Goal: Task Accomplishment & Management: Complete application form

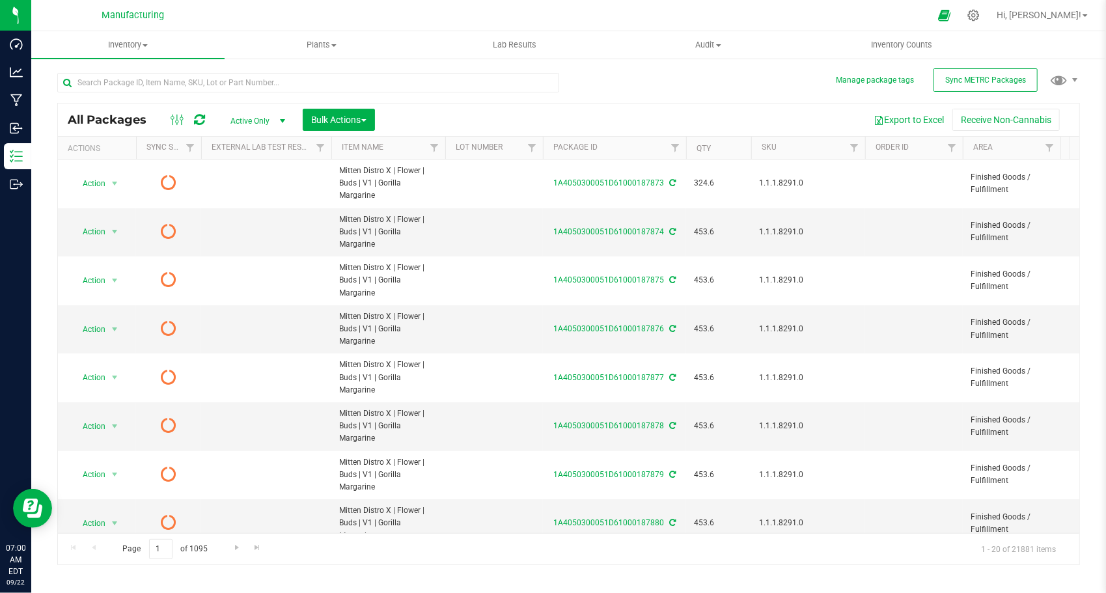
scroll to position [352, 0]
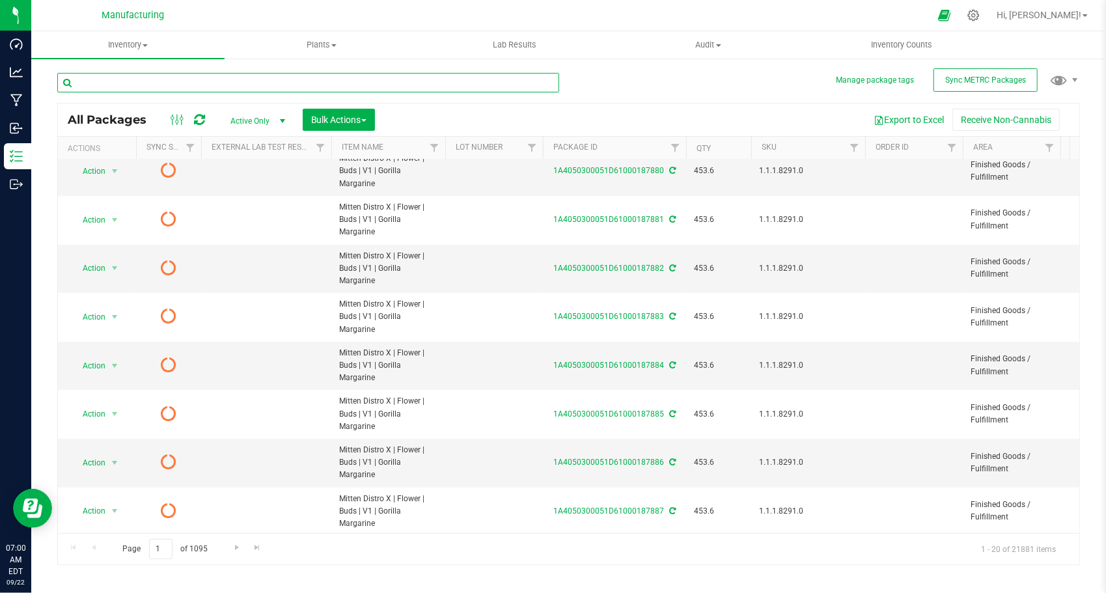
click at [137, 89] on input "text" at bounding box center [308, 83] width 502 height 20
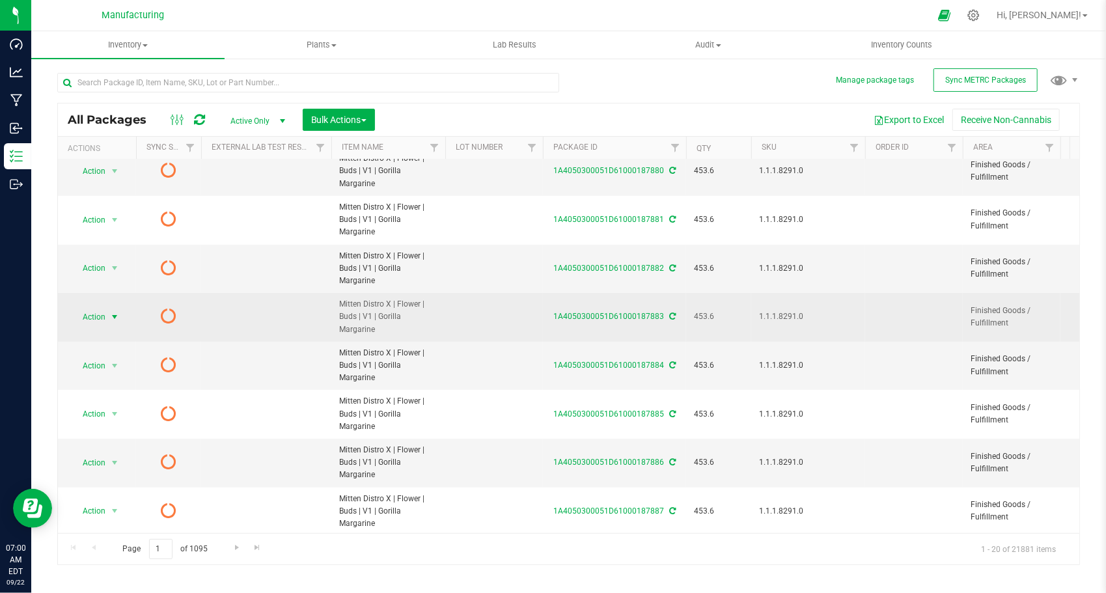
click at [113, 312] on span "select" at bounding box center [114, 317] width 10 height 10
click at [161, 308] on icon at bounding box center [169, 316] width 16 height 16
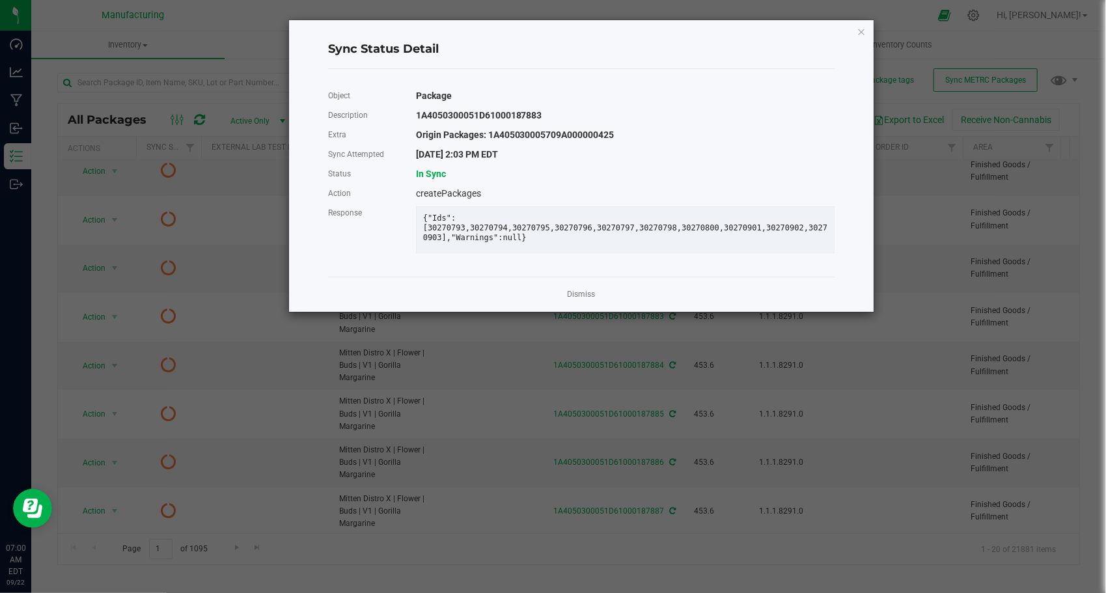
click at [596, 301] on div "Dismiss" at bounding box center [581, 294] width 507 height 35
drag, startPoint x: 602, startPoint y: 313, endPoint x: 590, endPoint y: 303, distance: 14.8
click at [599, 311] on div "Dismiss" at bounding box center [581, 294] width 507 height 35
click at [590, 300] on link "Dismiss" at bounding box center [582, 294] width 28 height 11
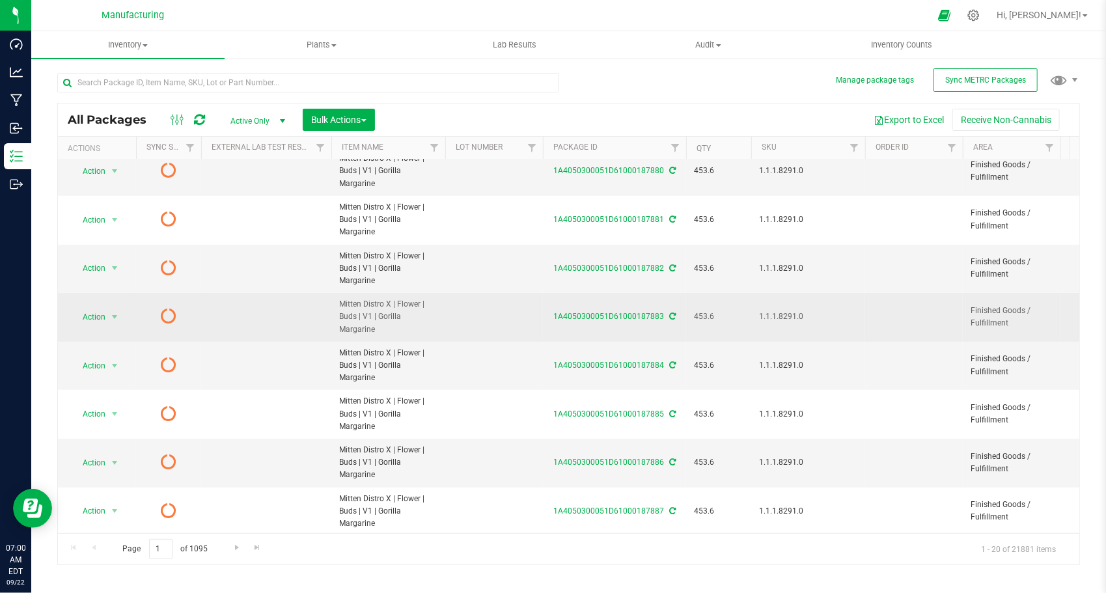
click at [673, 313] on icon at bounding box center [672, 317] width 7 height 8
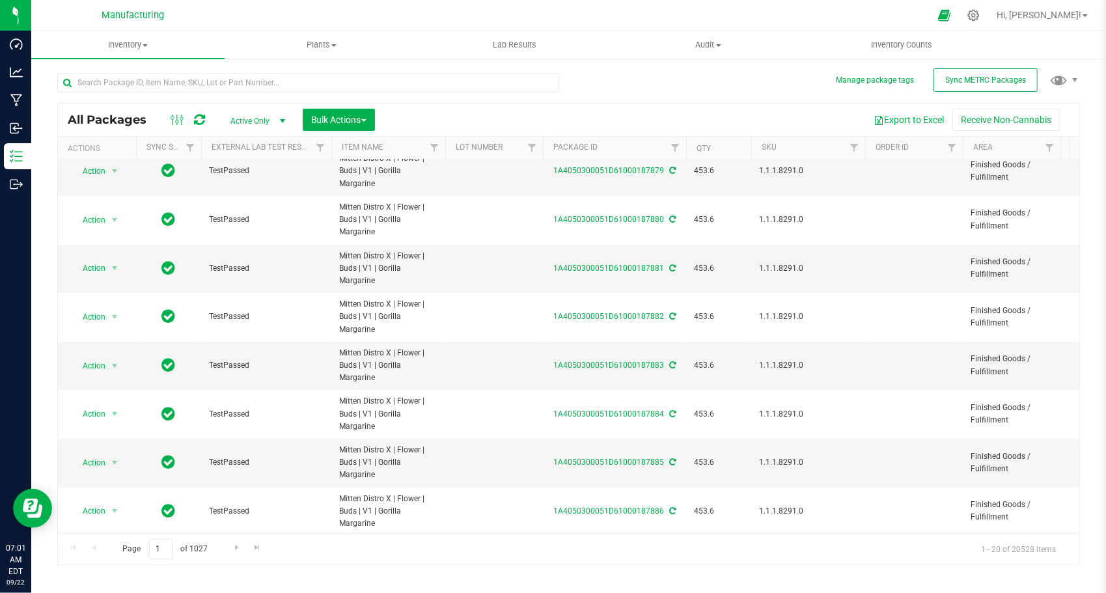
scroll to position [0, 0]
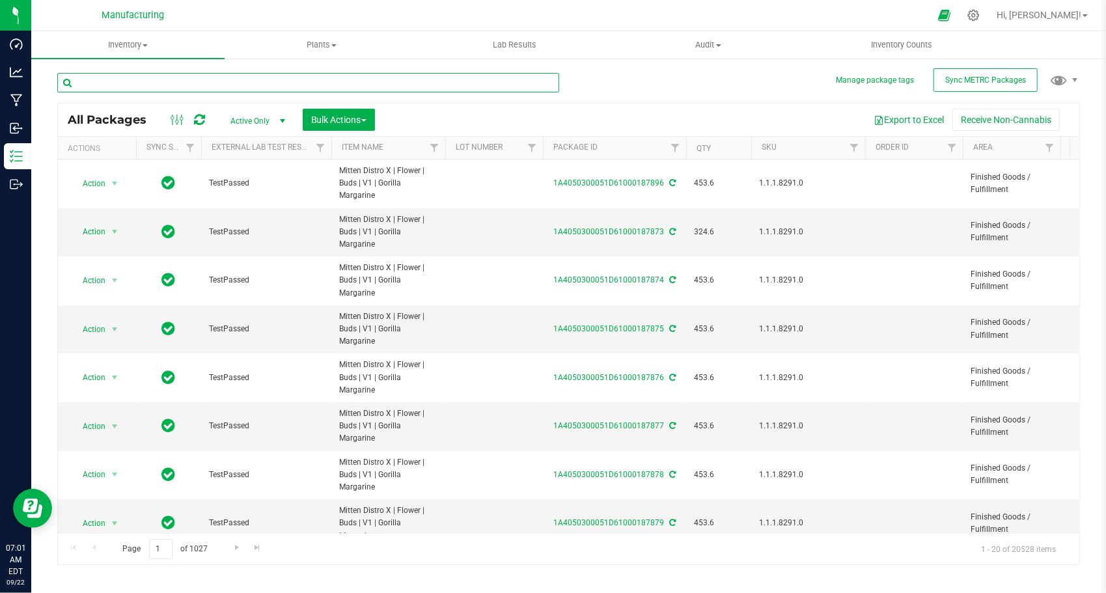
click at [400, 90] on input "text" at bounding box center [308, 83] width 502 height 20
paste input "1A405030005709A000000407"
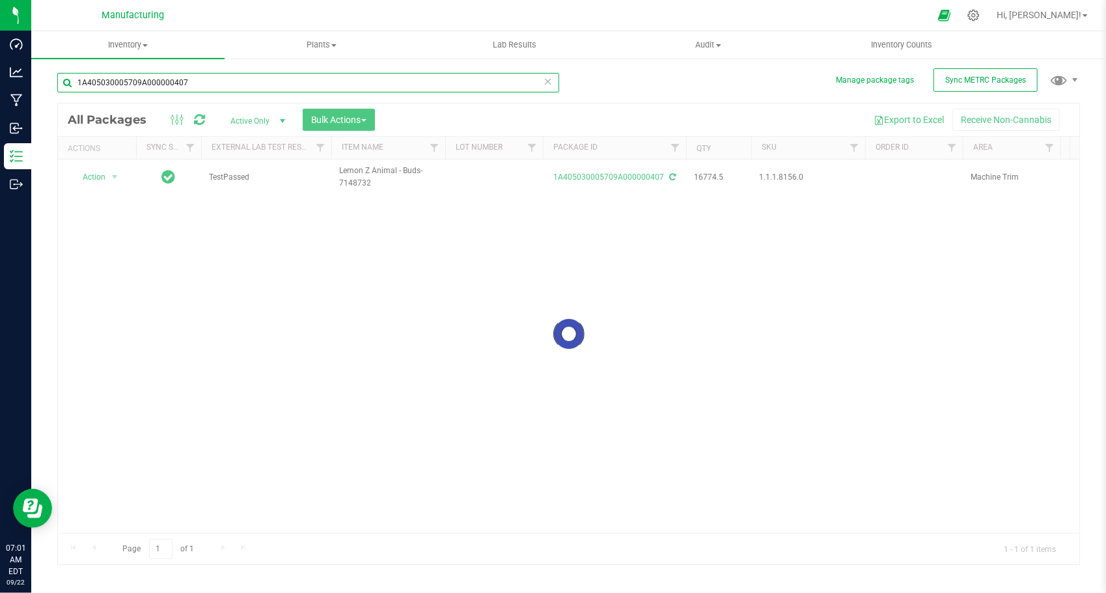
type input "1A405030005709A000000407"
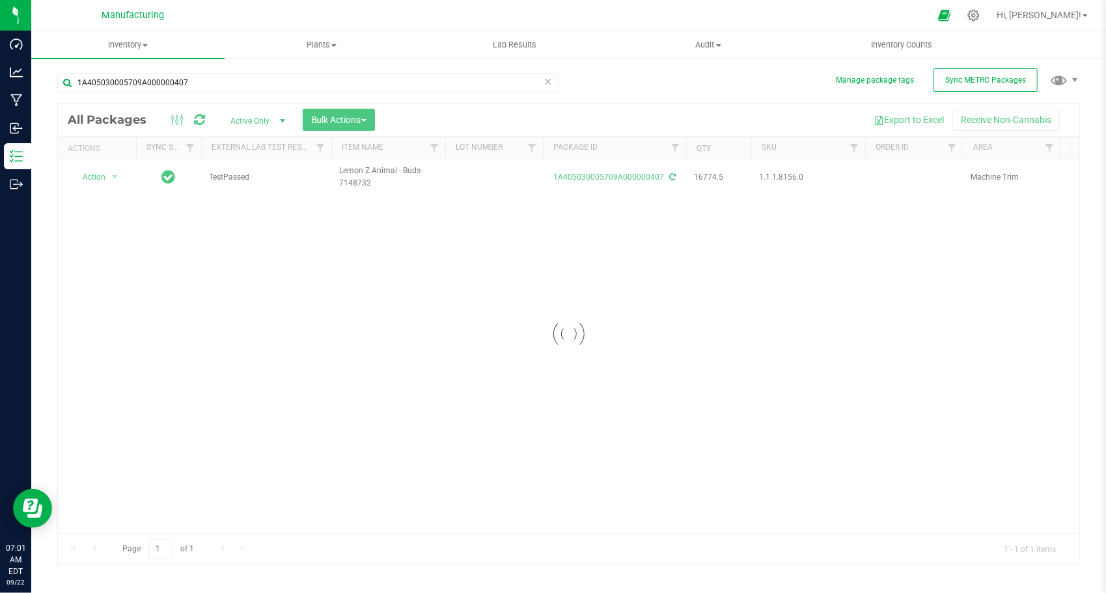
click at [96, 182] on div at bounding box center [569, 334] width 1022 height 461
click at [96, 182] on span "Action" at bounding box center [88, 177] width 35 height 18
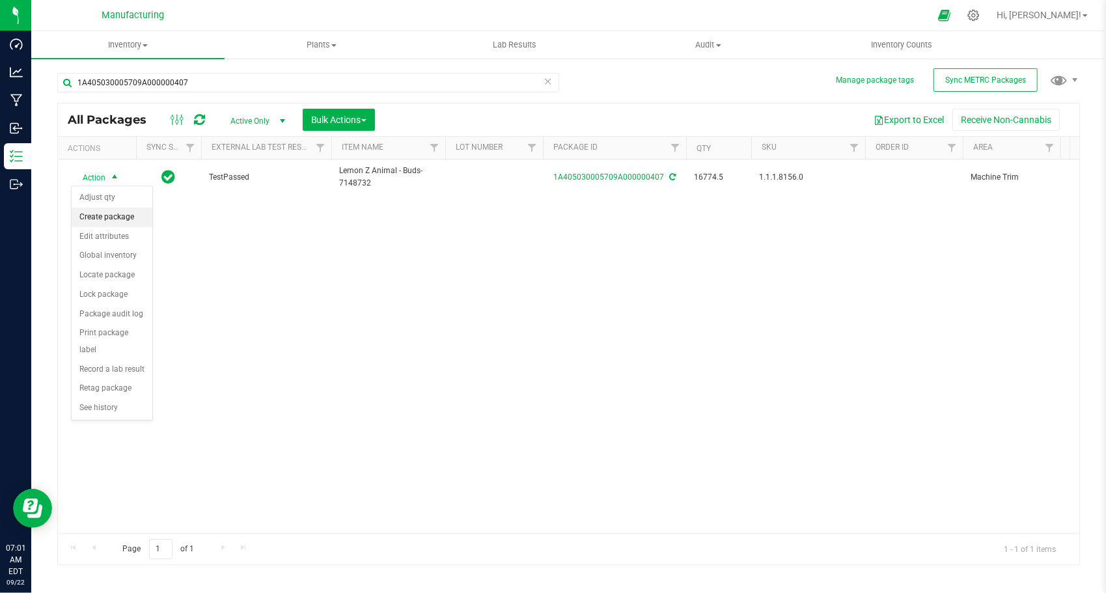
click at [113, 219] on li "Create package" at bounding box center [112, 218] width 81 height 20
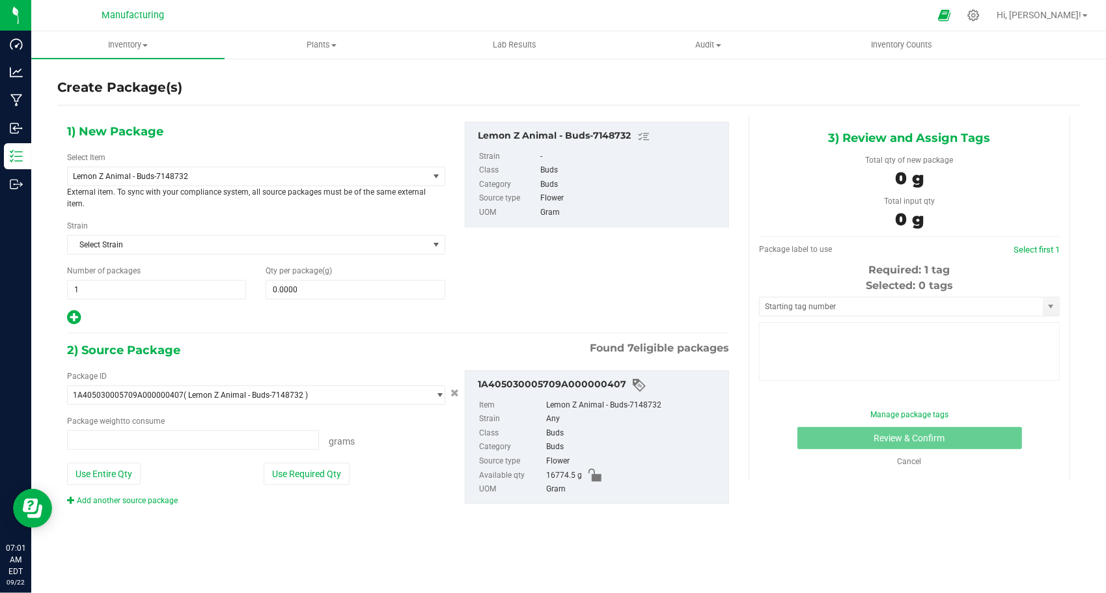
type input "0.0000 g"
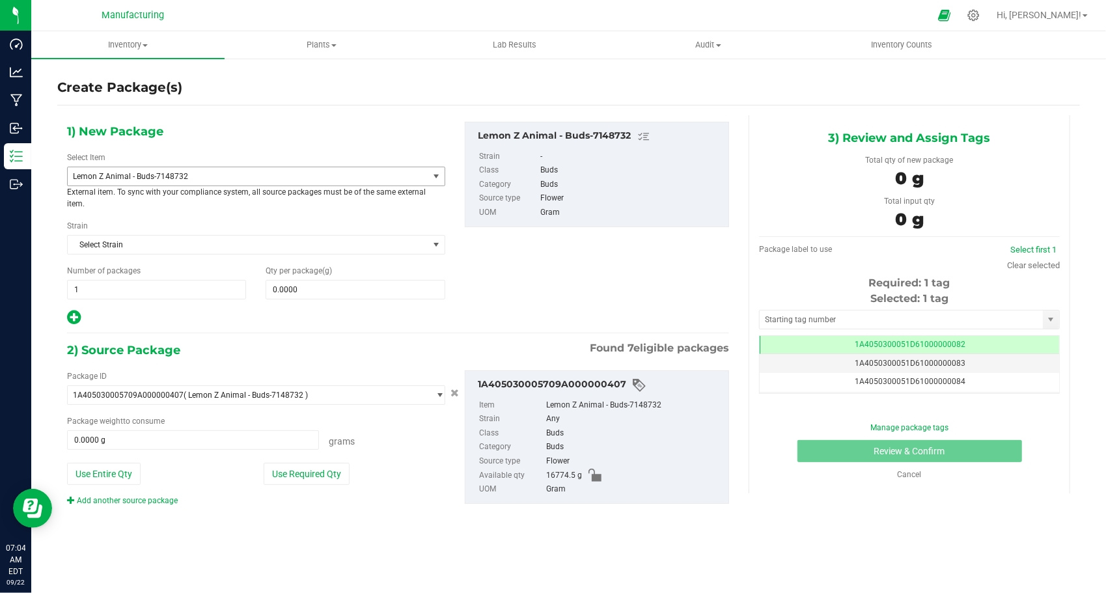
click at [155, 173] on span "Lemon Z Animal - Buds-7148732" at bounding box center [241, 176] width 336 height 9
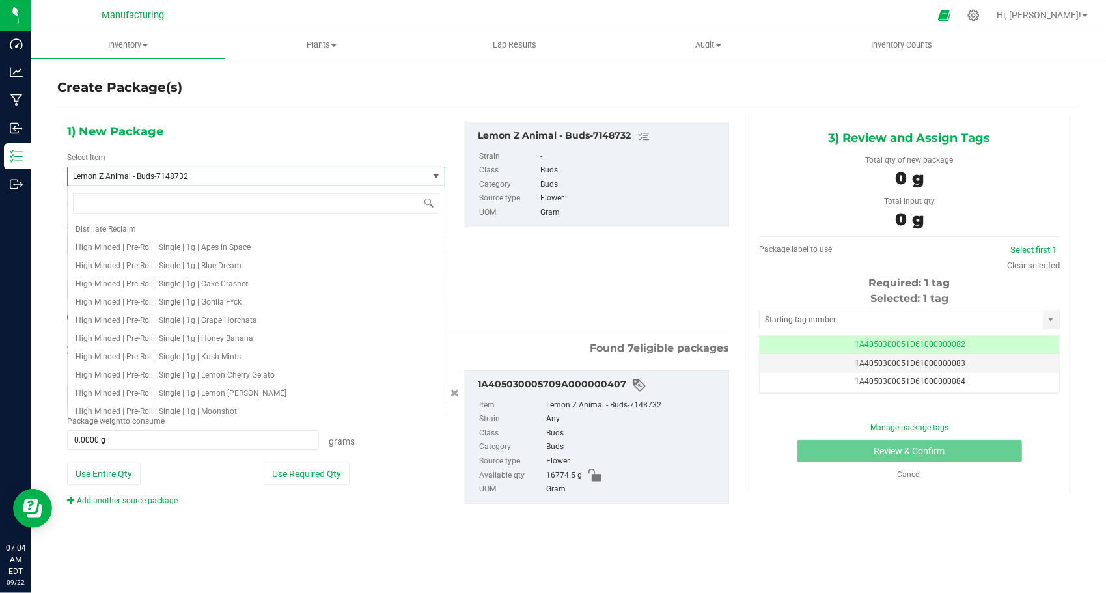
scroll to position [237, 0]
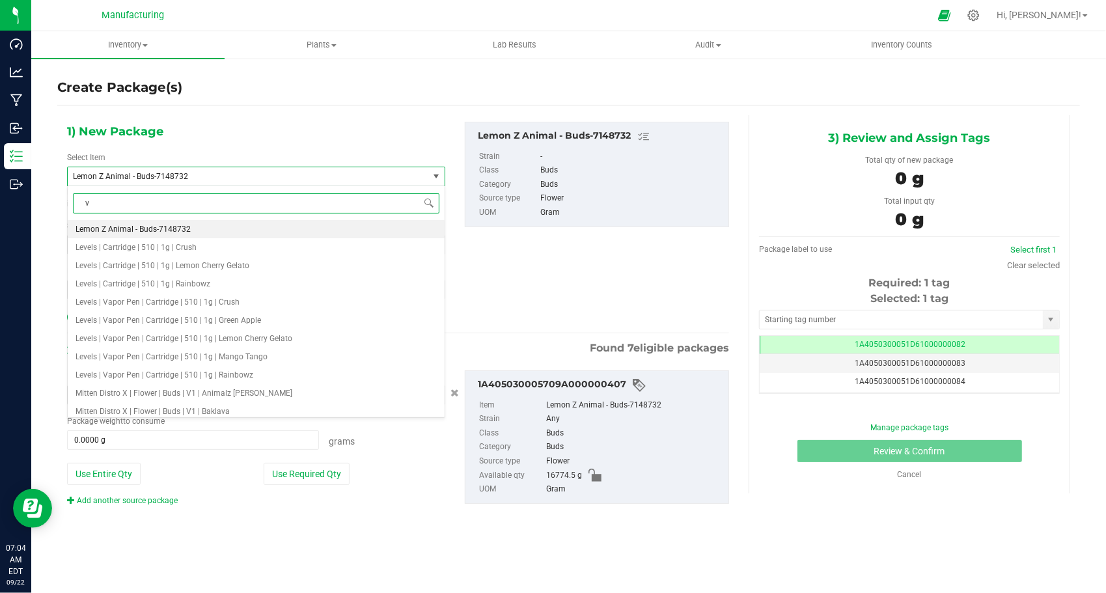
type input "v1"
click at [274, 228] on li "Mitten Distro X | Flower | Buds | V1 | Animalz [PERSON_NAME]" at bounding box center [256, 229] width 377 height 18
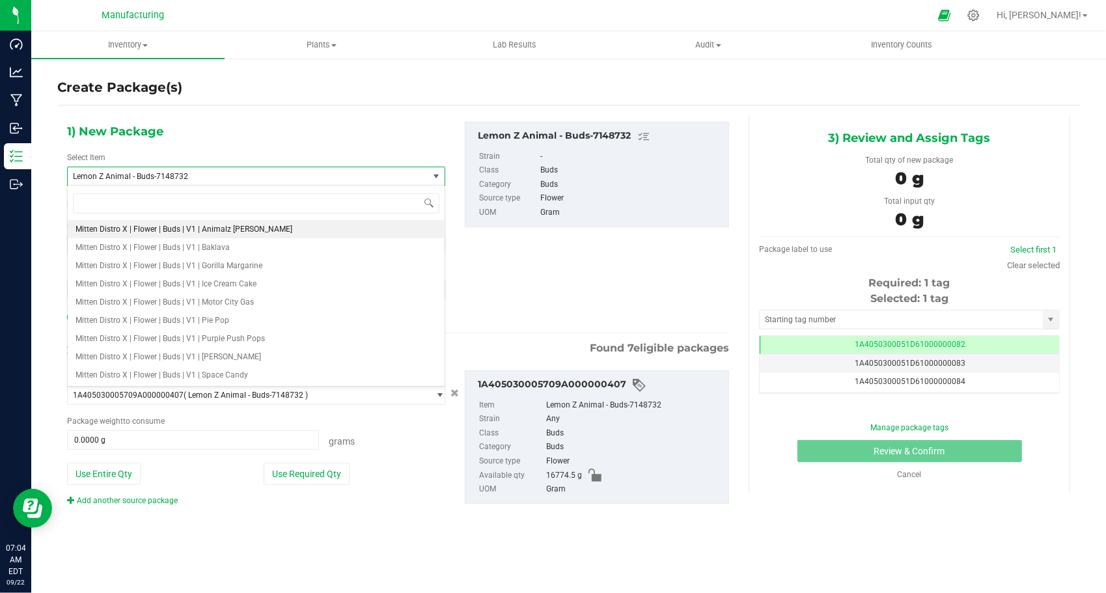
type input "0.0000"
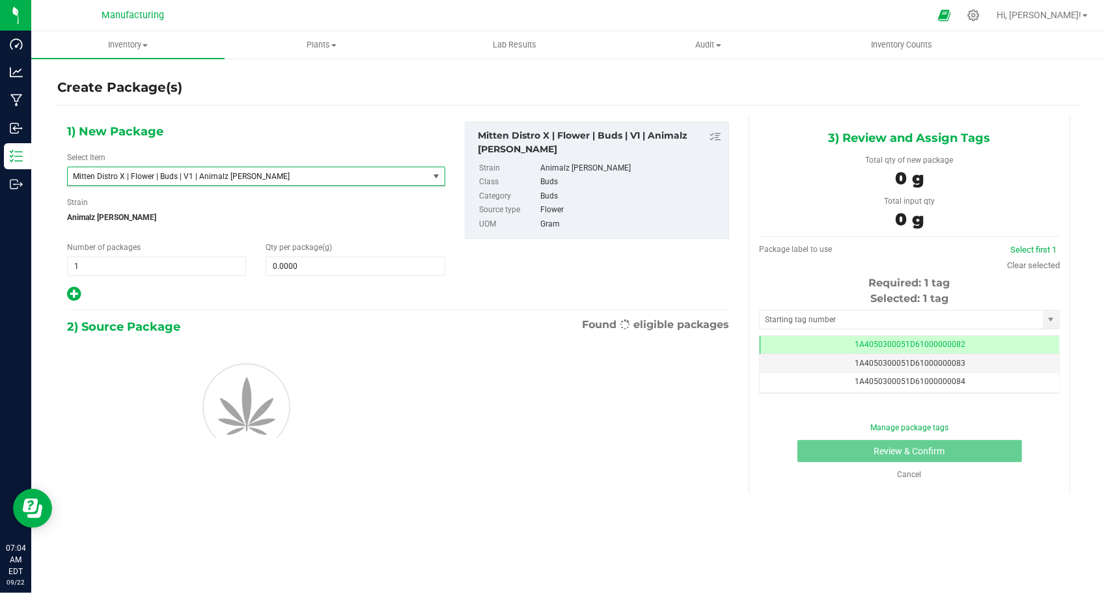
scroll to position [401, 0]
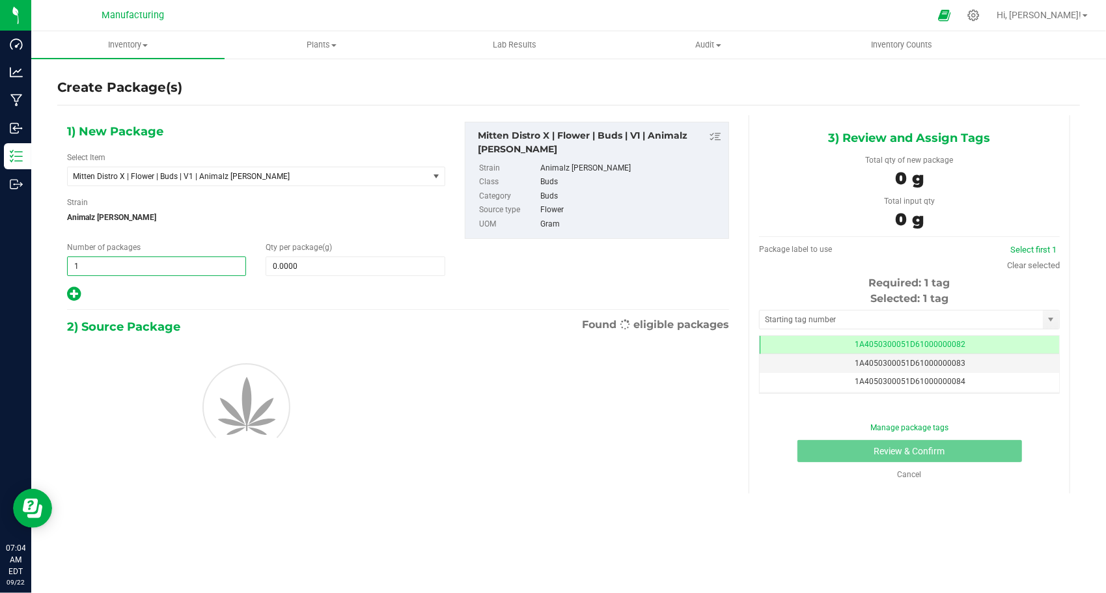
click at [141, 270] on span "1 1" at bounding box center [156, 267] width 179 height 20
click at [141, 270] on input "1" at bounding box center [157, 266] width 178 height 18
type input "33"
click at [309, 272] on span at bounding box center [355, 267] width 179 height 20
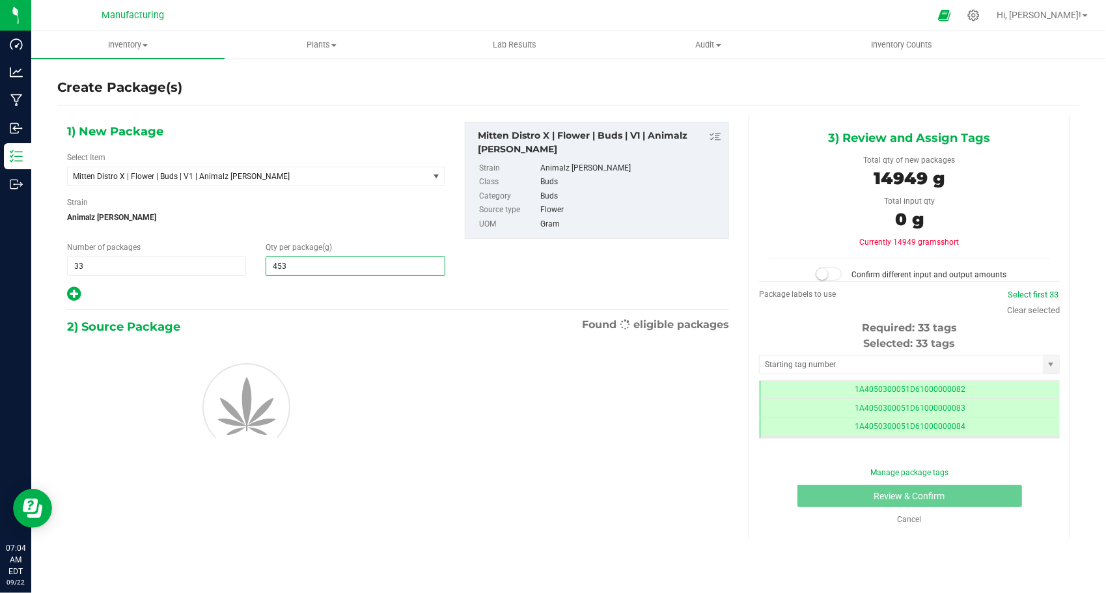
scroll to position [0, 0]
type input "453.6"
type input "453.6000"
click at [447, 397] on div at bounding box center [256, 405] width 398 height 117
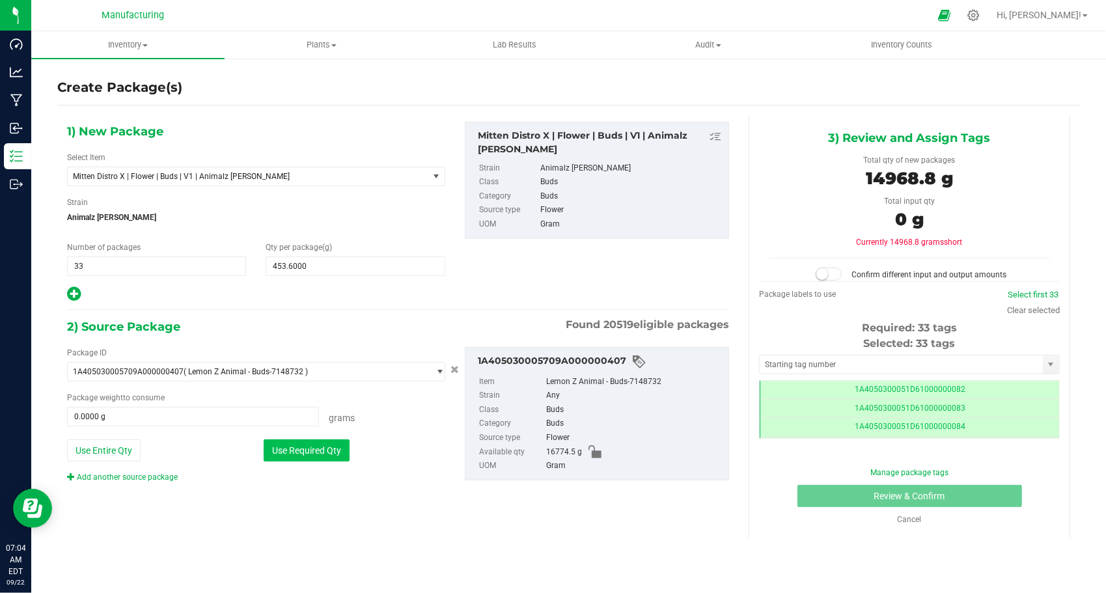
click at [335, 444] on button "Use Required Qty" at bounding box center [307, 451] width 86 height 22
type input "14968.8000 g"
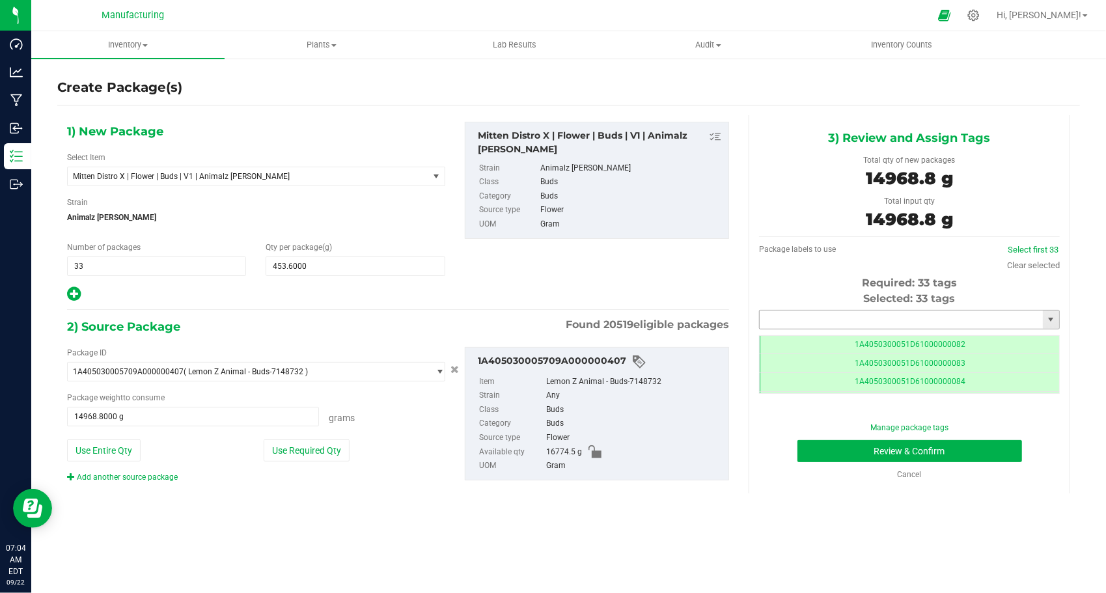
click at [881, 316] on input "text" at bounding box center [901, 320] width 283 height 18
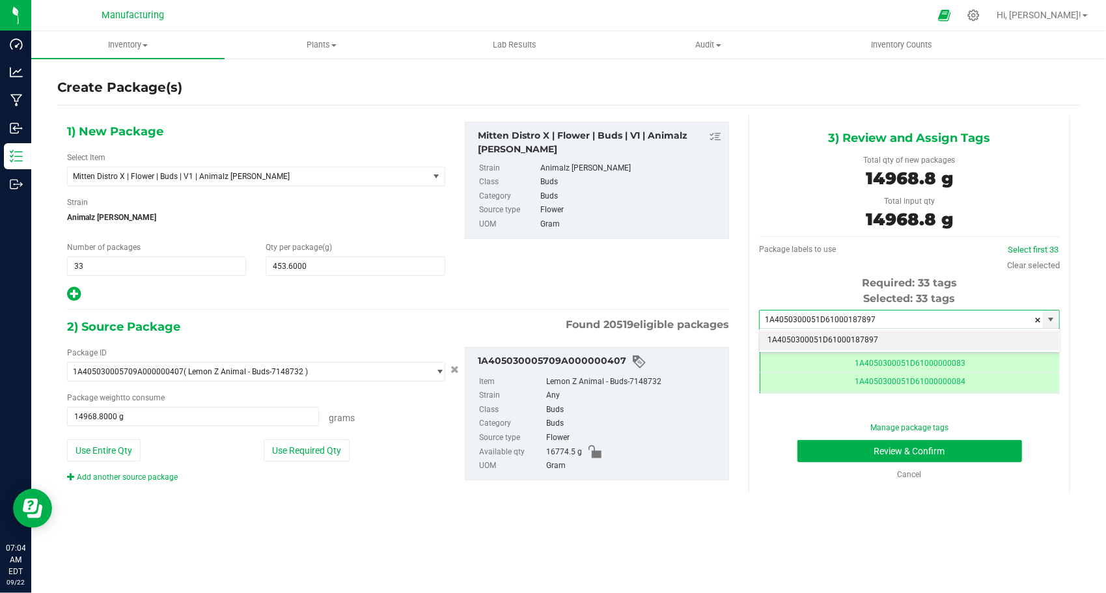
click at [866, 346] on li "1A4050300051D61000187897" at bounding box center [910, 341] width 300 height 20
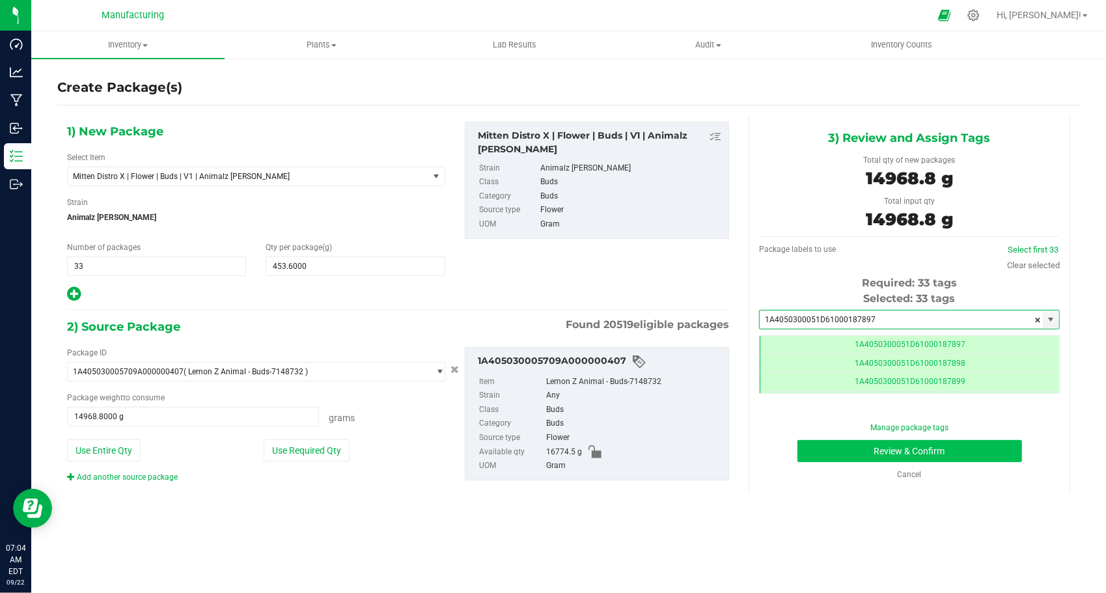
type input "1A4050300051D61000187897"
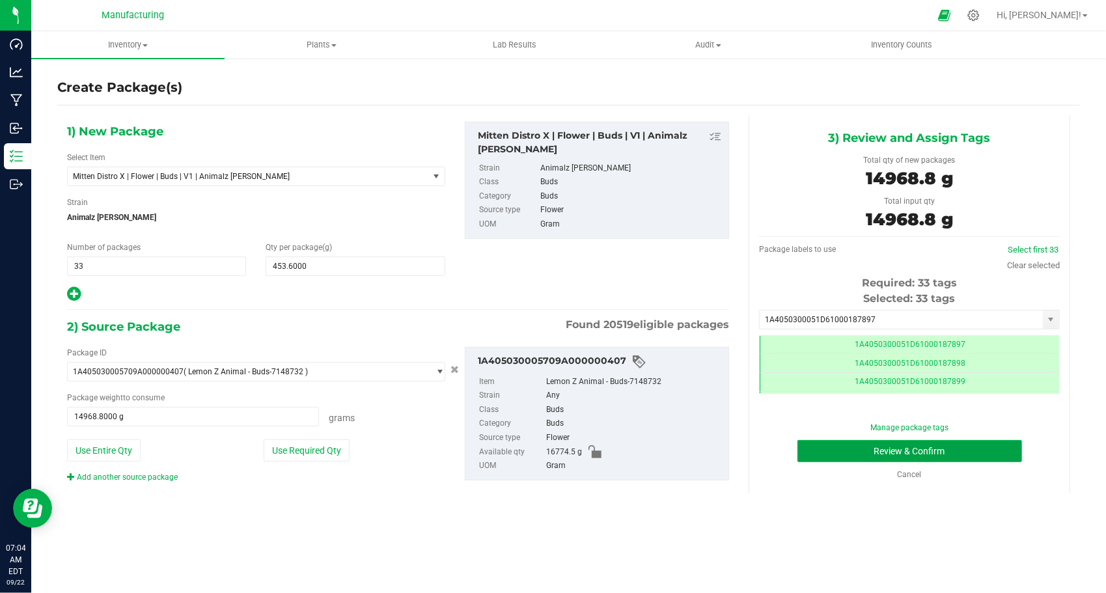
click at [953, 453] on button "Review & Confirm" at bounding box center [910, 451] width 225 height 22
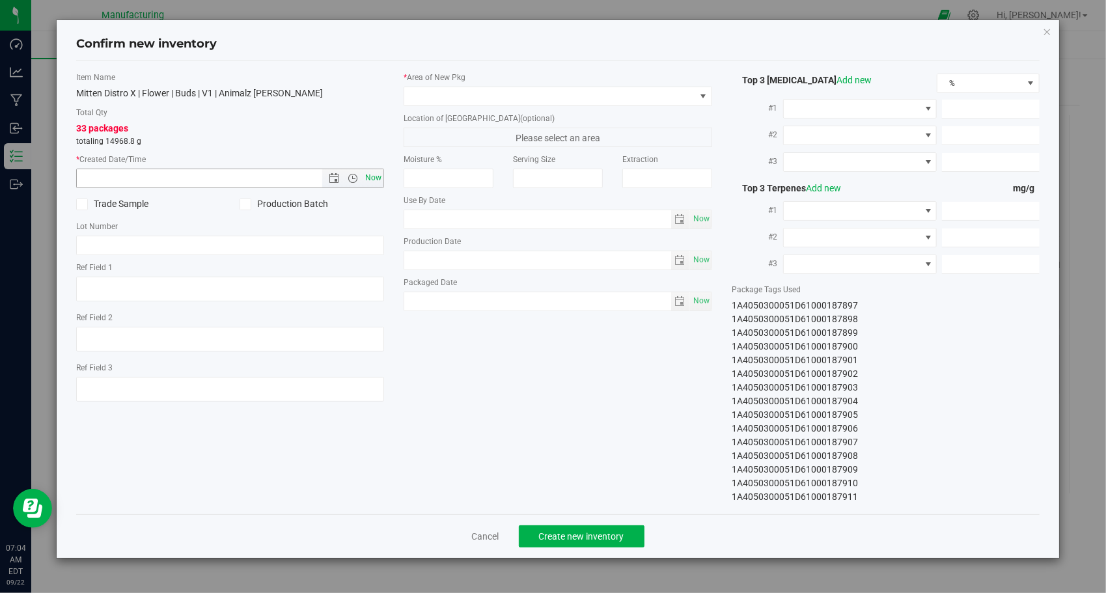
click at [375, 175] on span "Now" at bounding box center [374, 178] width 22 height 19
type input "[DATE] 7:04 AM"
click at [476, 96] on span at bounding box center [549, 96] width 291 height 18
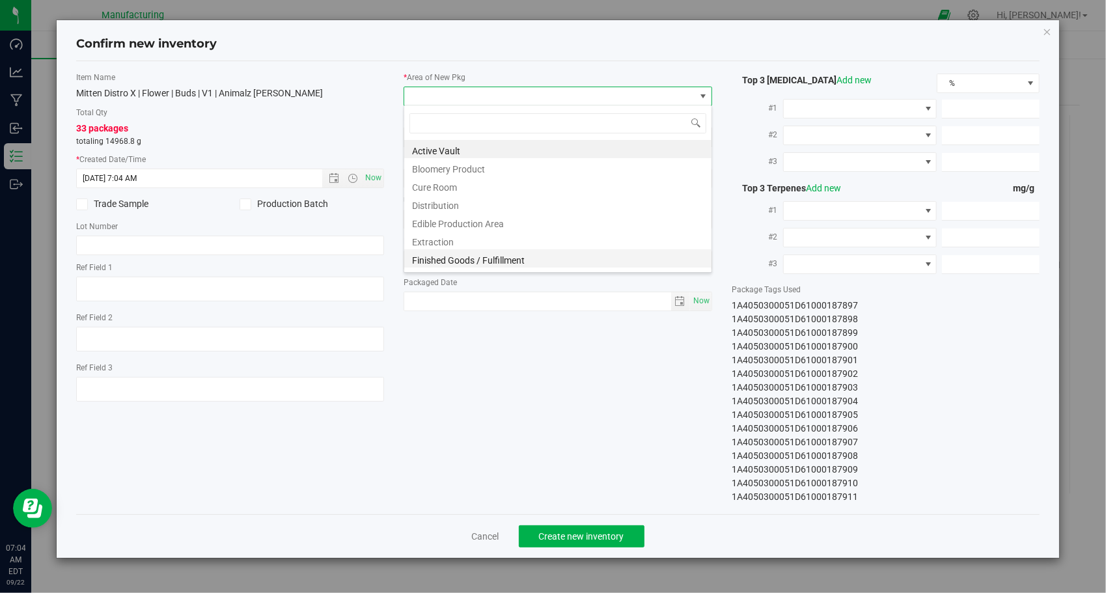
click at [599, 257] on li "Finished Goods / Fulfillment" at bounding box center [557, 258] width 307 height 18
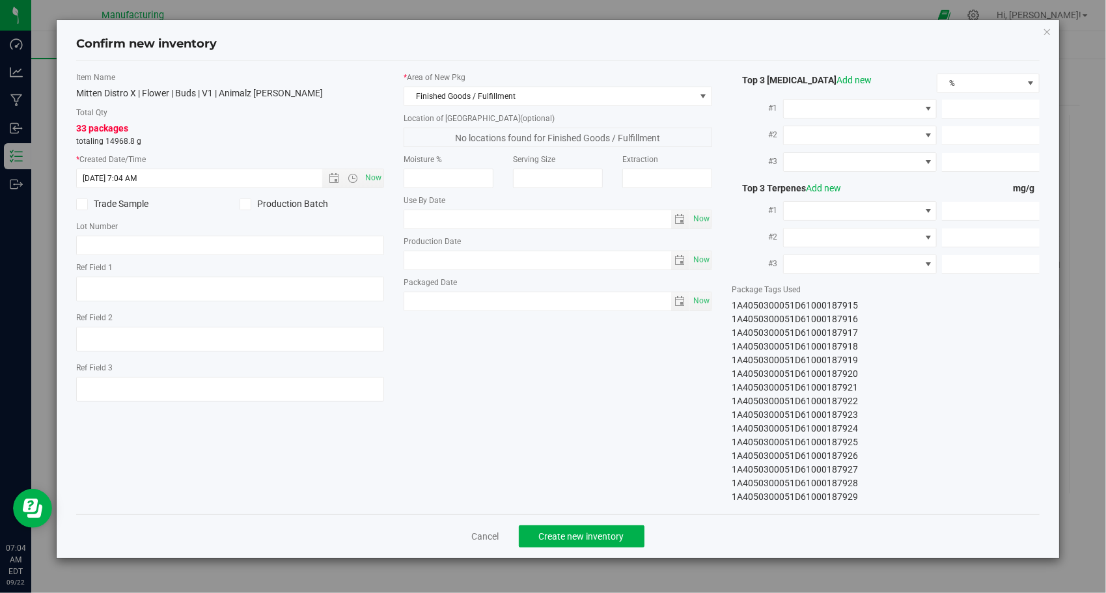
drag, startPoint x: 732, startPoint y: 306, endPoint x: 944, endPoint y: 503, distance: 289.4
click at [943, 501] on div "1A4050300051D61000187897 1A4050300051D61000187898 1A4050300051D61000187899 1A40…" at bounding box center [886, 401] width 309 height 205
copy div "1A4050300051D61000187897 1A4050300051D61000187898 1A4050300051D61000187899 1A40…"
click at [567, 531] on span "Create new inventory" at bounding box center [581, 536] width 85 height 10
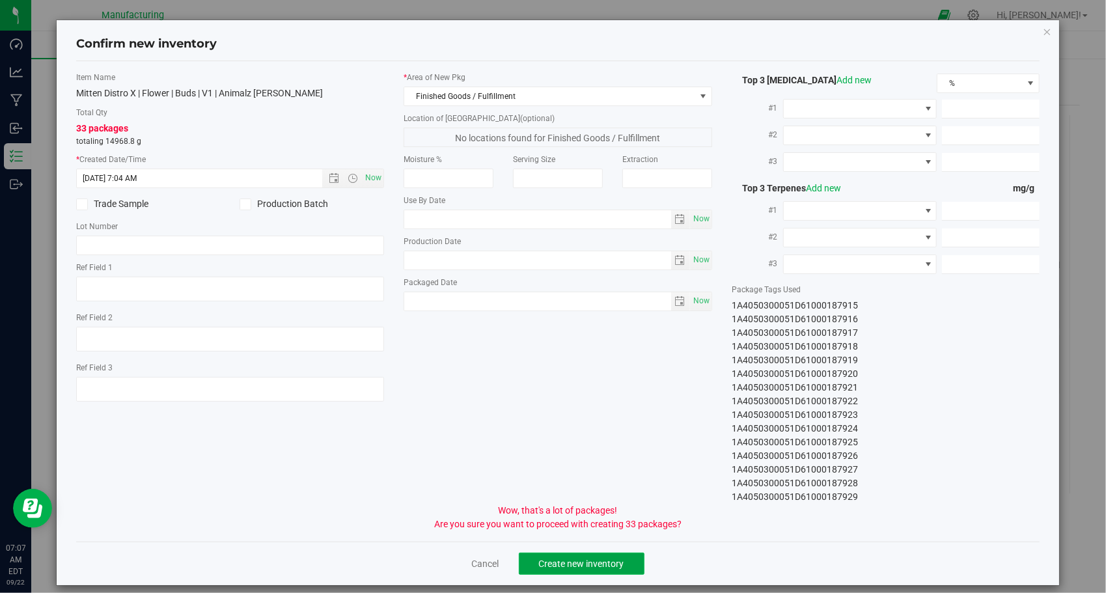
click at [595, 570] on button "Create new inventory" at bounding box center [582, 564] width 126 height 22
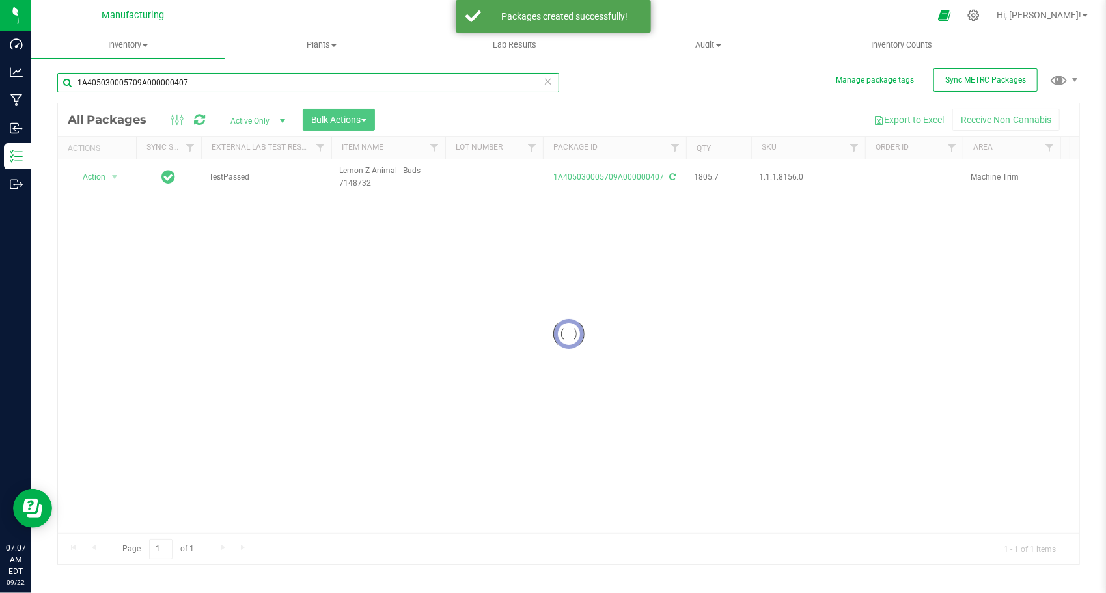
click at [202, 86] on input "1A405030005709A000000407" at bounding box center [308, 83] width 502 height 20
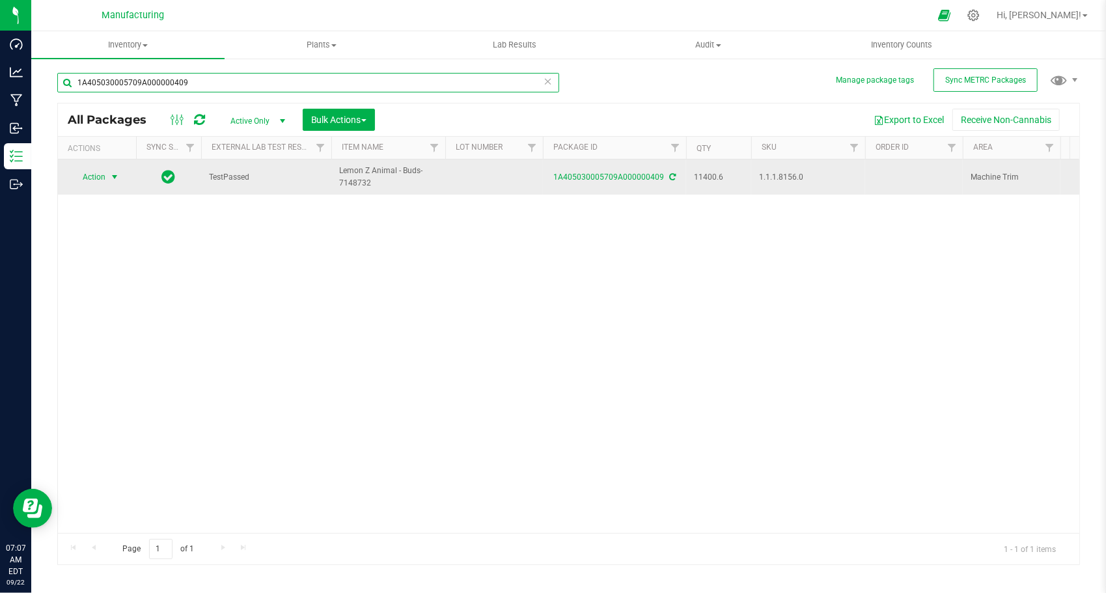
type input "1A405030005709A000000409"
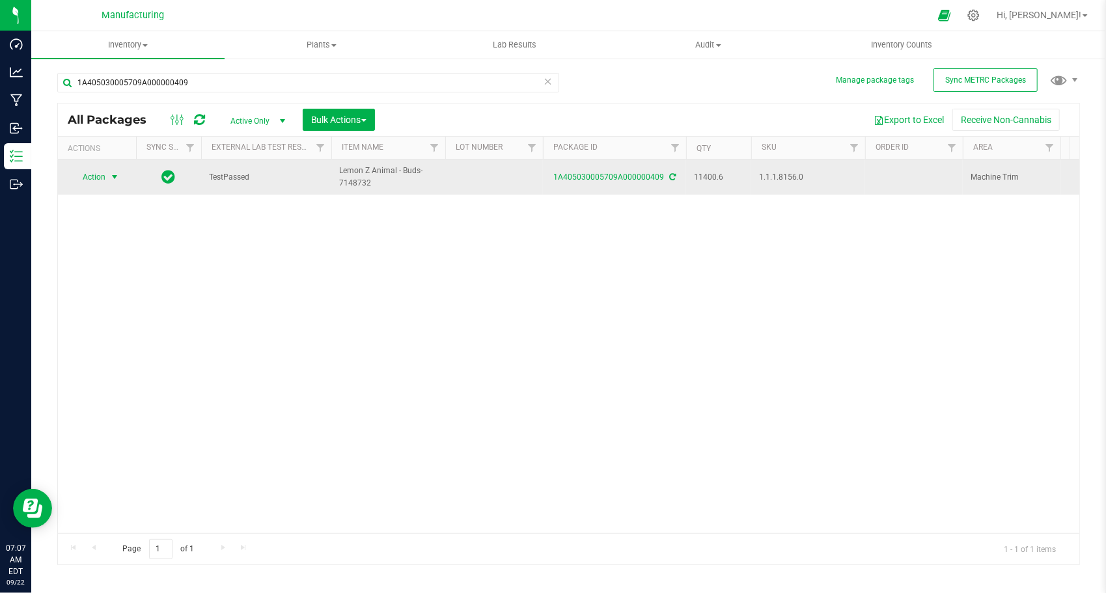
click at [94, 180] on span "Action" at bounding box center [88, 177] width 35 height 18
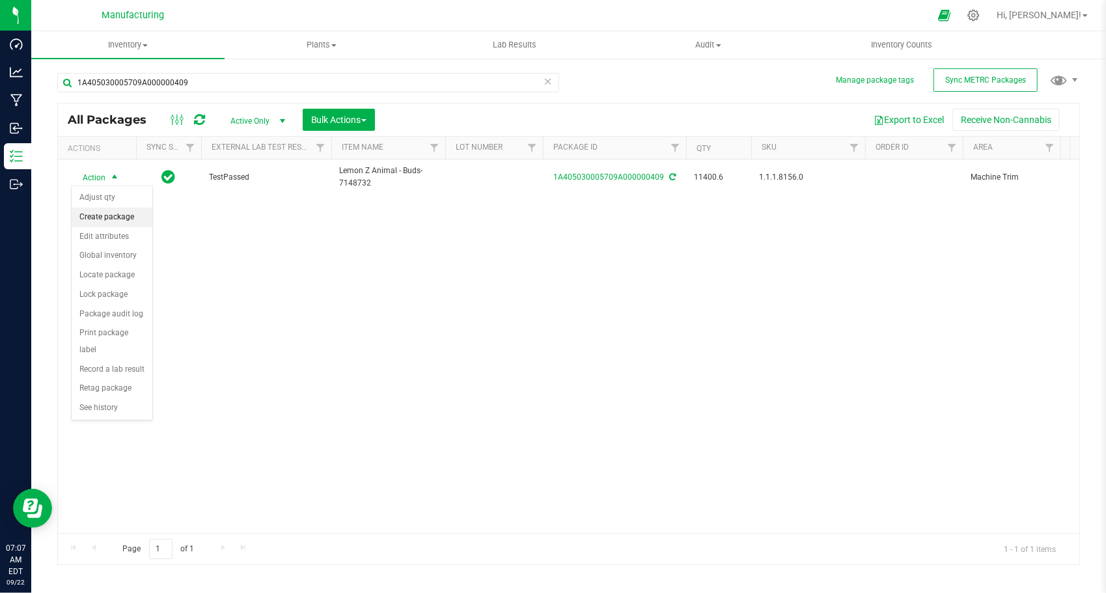
click at [119, 225] on li "Create package" at bounding box center [112, 218] width 81 height 20
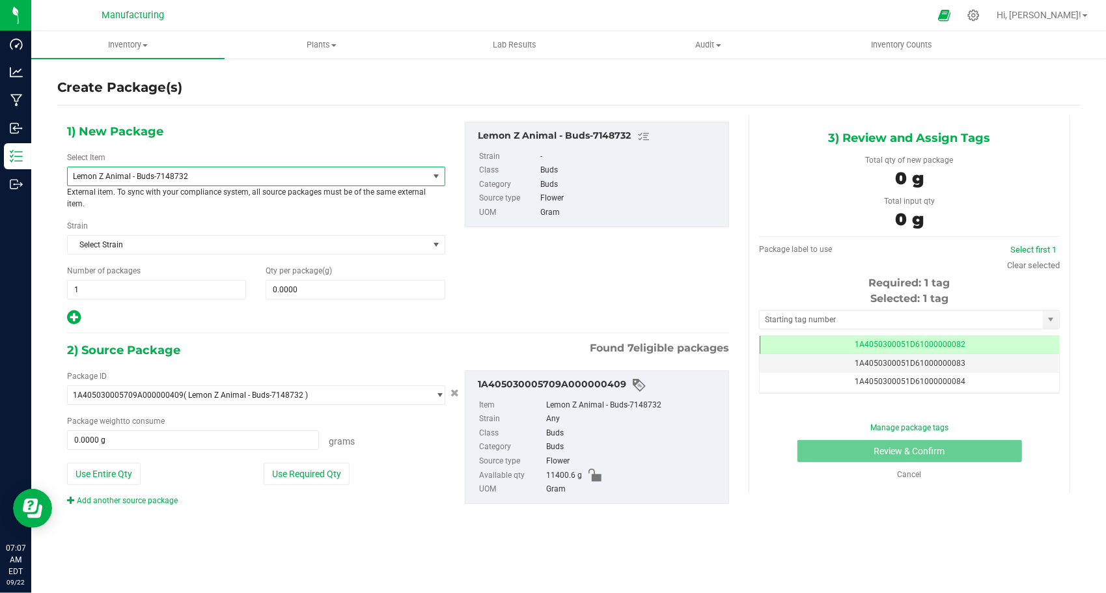
click at [143, 179] on span "Lemon Z Animal - Buds-7148732" at bounding box center [241, 176] width 336 height 9
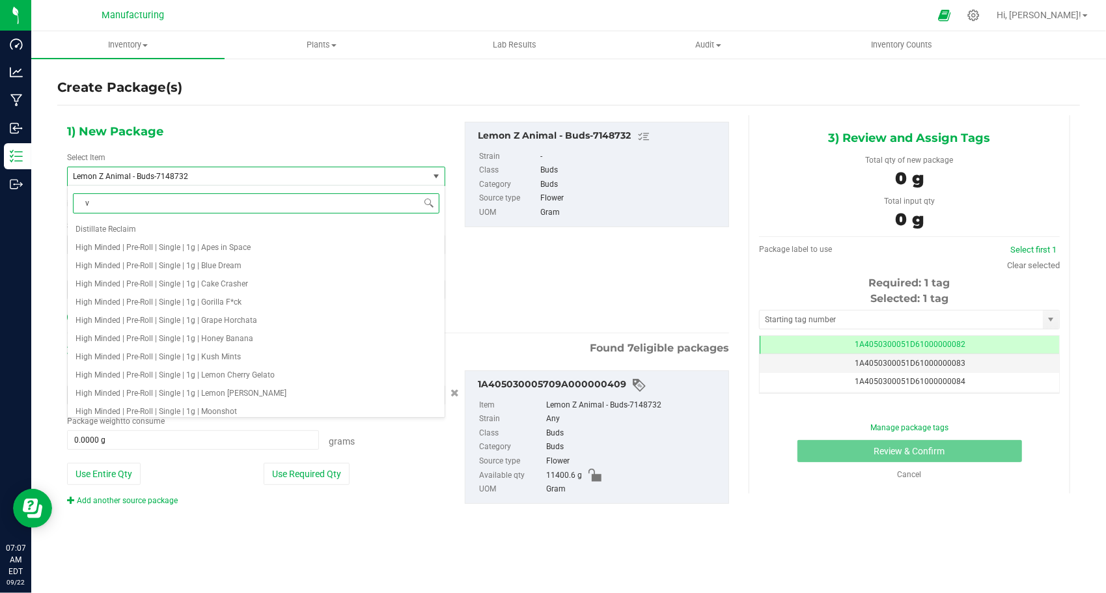
type input "v1"
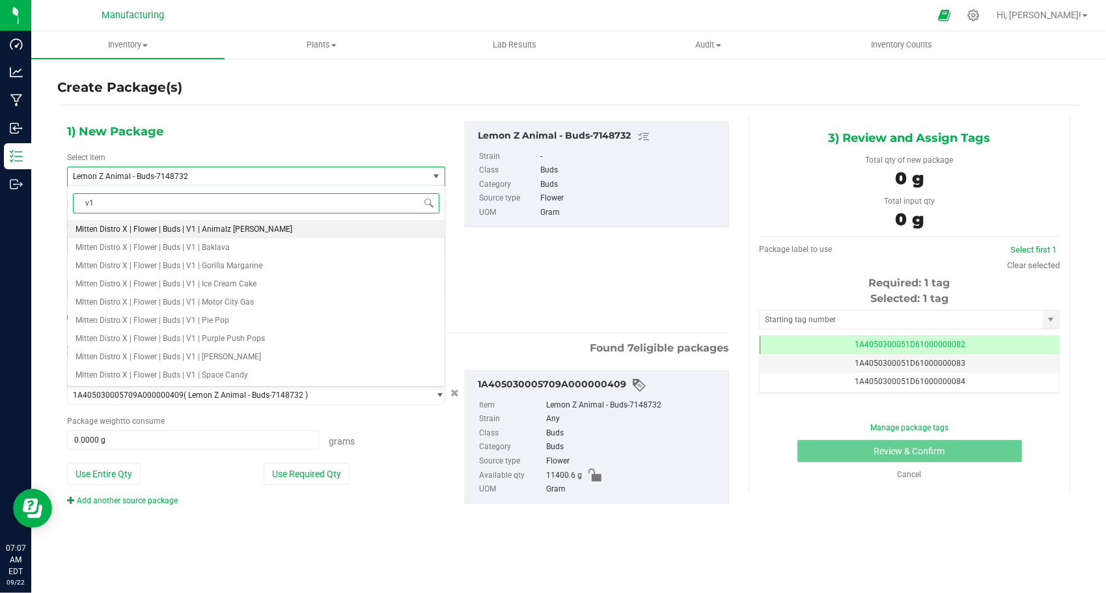
click at [185, 229] on span "Mitten Distro X | Flower | Buds | V1 | Animalz [PERSON_NAME]" at bounding box center [184, 229] width 217 height 9
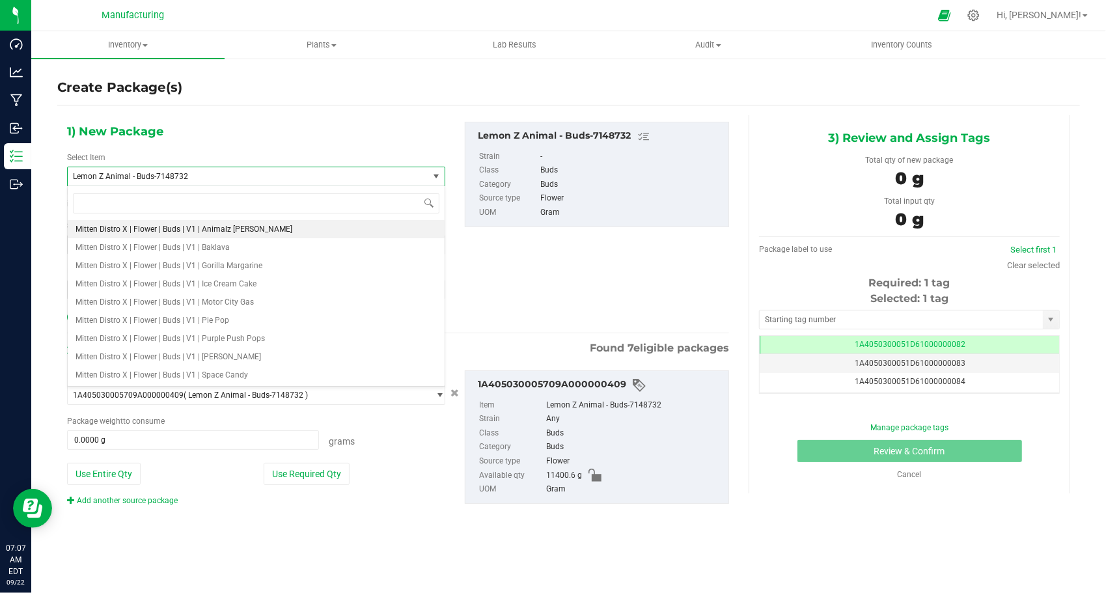
type input "0.0000"
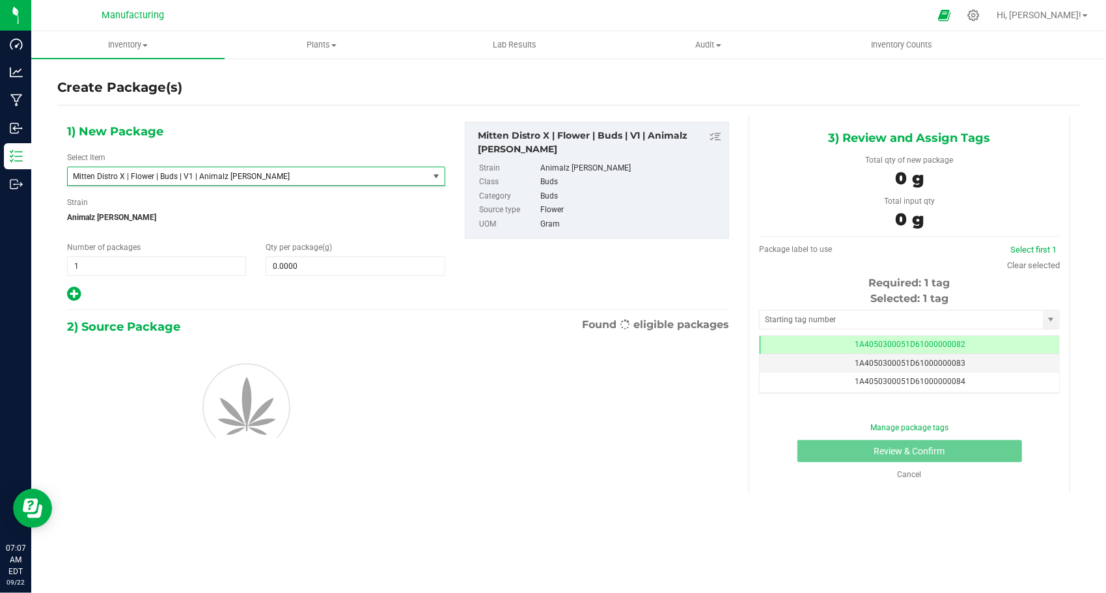
scroll to position [401, 0]
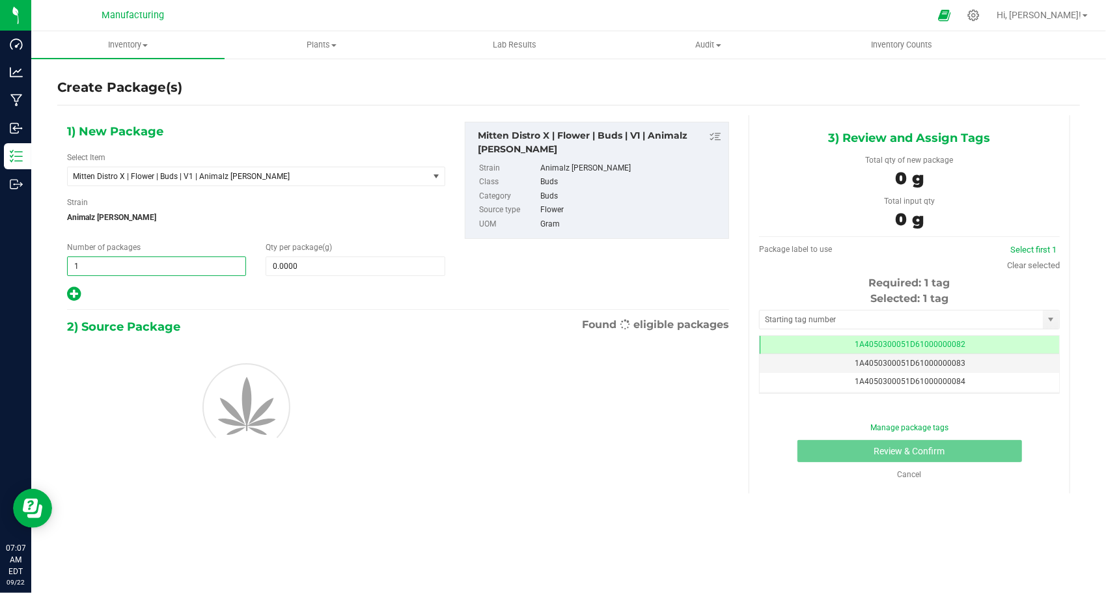
click at [176, 268] on span "1 1" at bounding box center [156, 267] width 179 height 20
click at [176, 268] on input "1" at bounding box center [157, 266] width 178 height 18
type input "25"
click at [315, 268] on span at bounding box center [355, 267] width 179 height 20
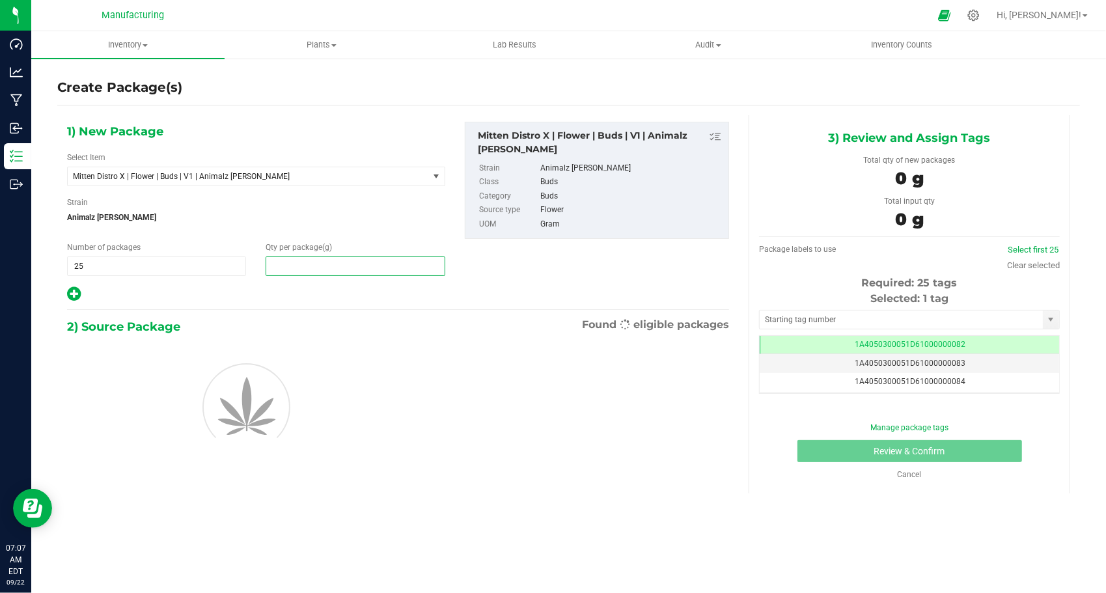
type input "0.0000"
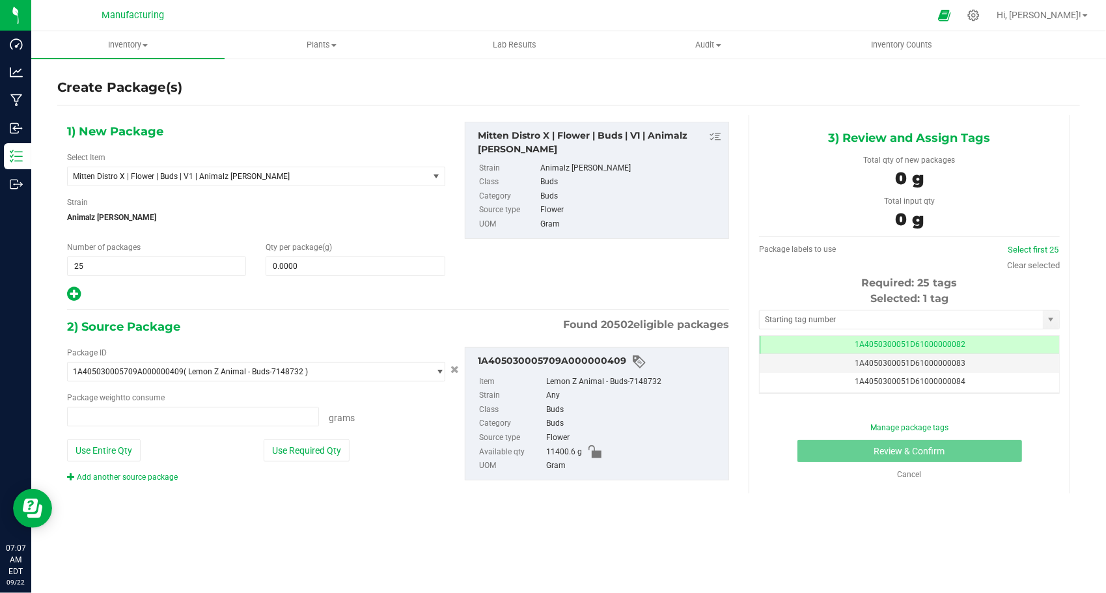
type input "0.0000 g"
click at [72, 295] on icon at bounding box center [74, 294] width 14 height 16
type input "0.0000"
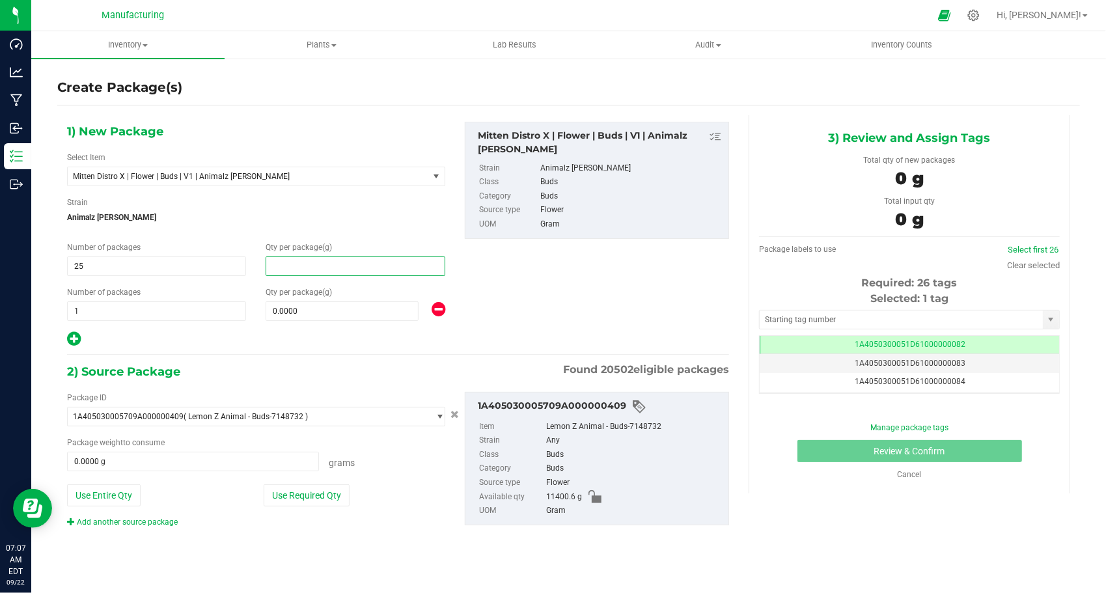
click at [313, 263] on span at bounding box center [355, 267] width 179 height 20
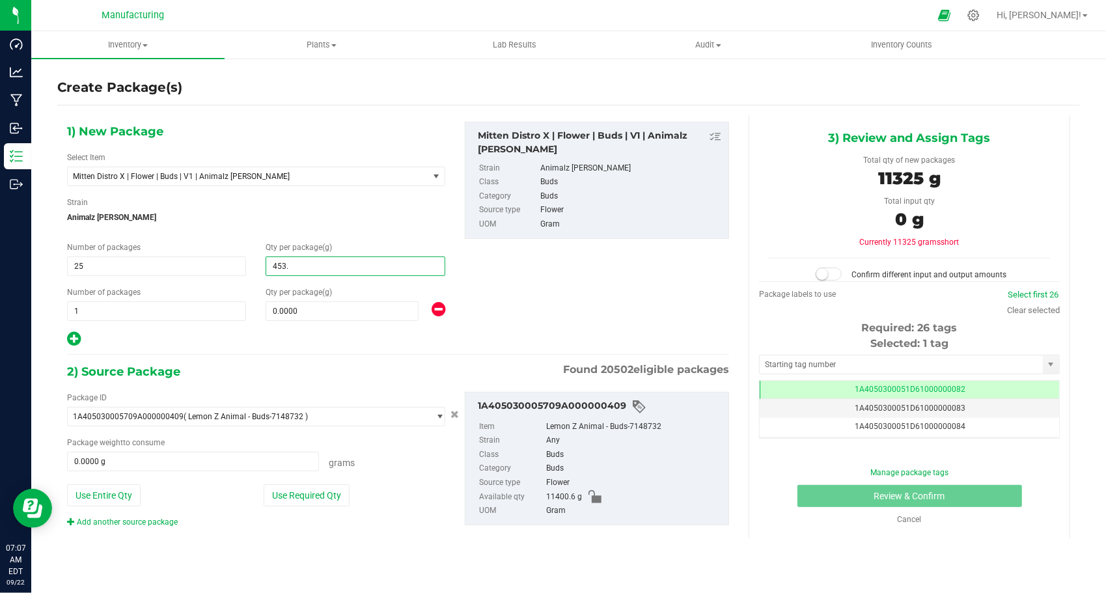
type input "453.6"
type input "453.6000"
click at [346, 308] on span at bounding box center [342, 311] width 152 height 20
type input "0.0000"
click at [322, 307] on span at bounding box center [342, 311] width 152 height 20
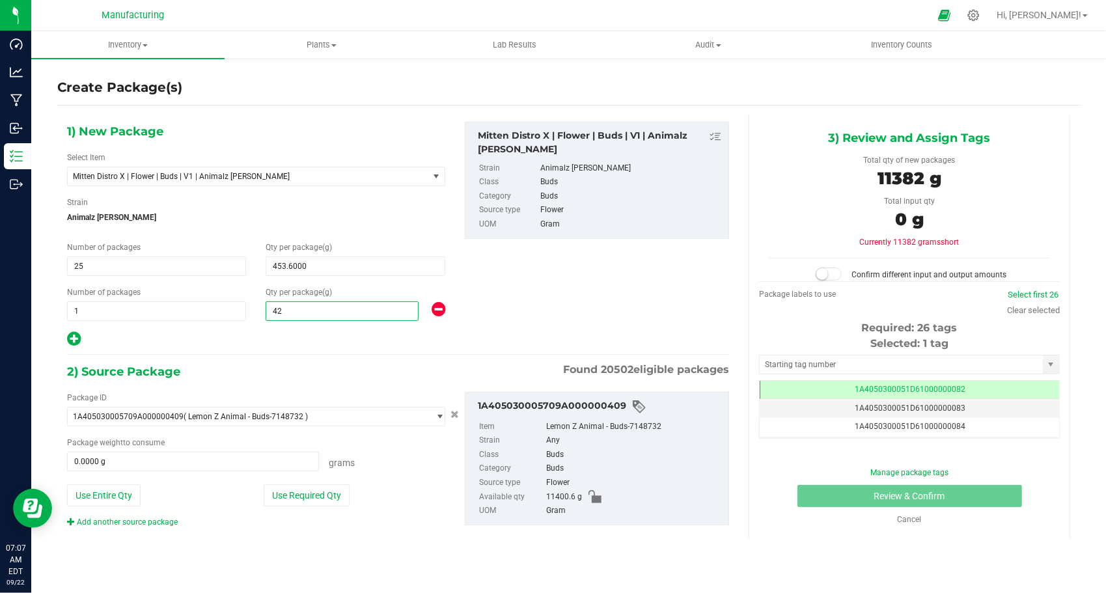
type input "420"
type input "420.0000"
click at [275, 346] on div at bounding box center [256, 339] width 378 height 17
click at [334, 495] on button "Use Required Qty" at bounding box center [307, 495] width 86 height 22
type input "11400.6000 g"
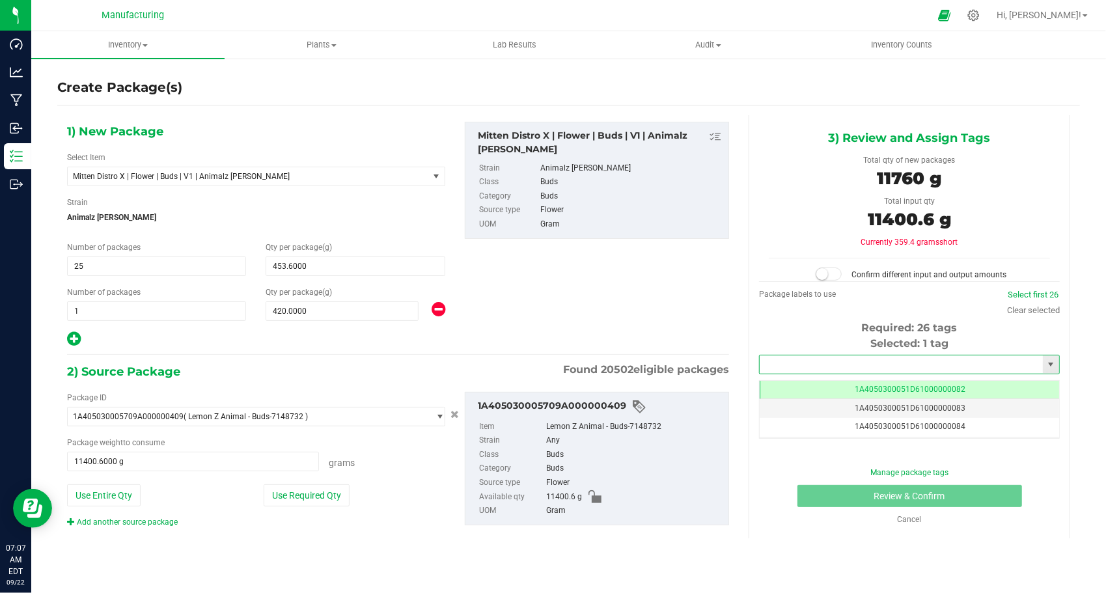
click at [880, 359] on input "text" at bounding box center [901, 365] width 283 height 18
click at [900, 389] on li "1A4050300051D61000187930" at bounding box center [910, 385] width 300 height 20
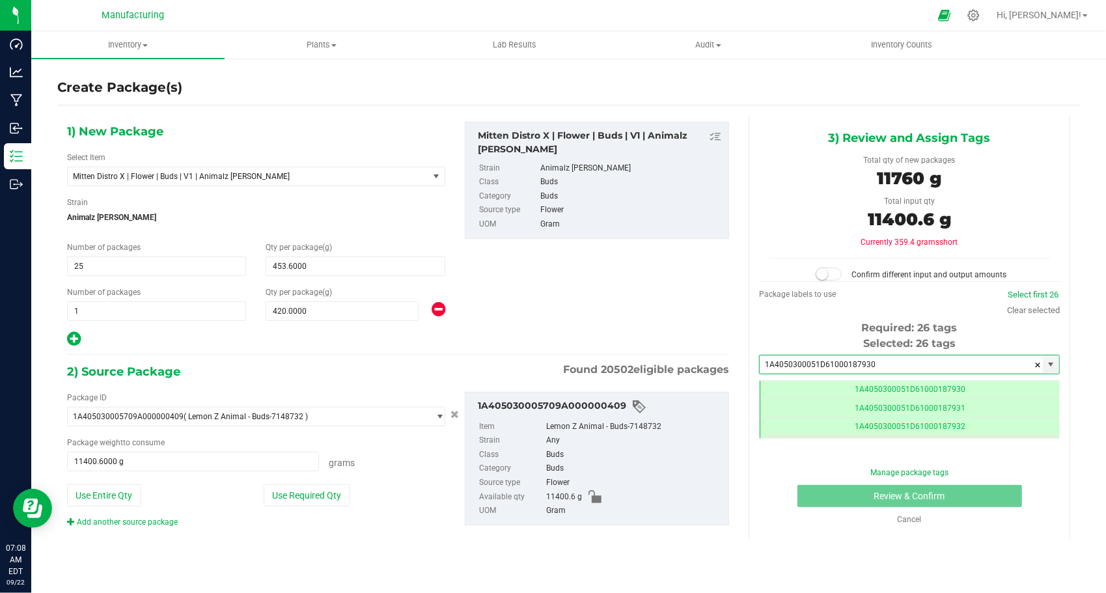
type input "1A4050300051D61000187930"
drag, startPoint x: 827, startPoint y: 275, endPoint x: 832, endPoint y: 289, distance: 15.0
click at [827, 275] on small at bounding box center [823, 274] width 12 height 12
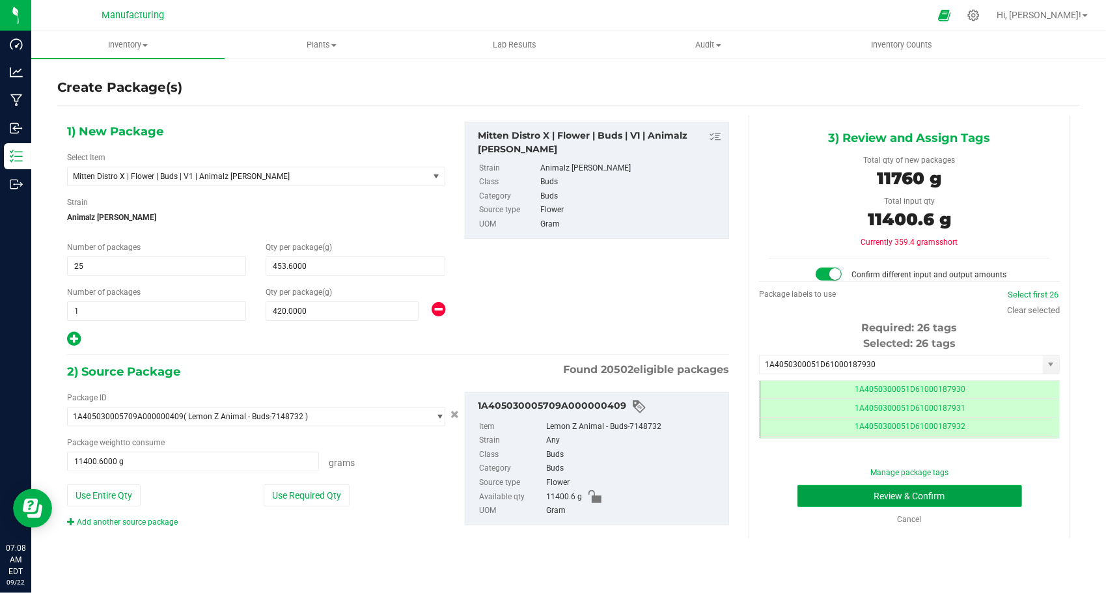
click at [900, 495] on button "Review & Confirm" at bounding box center [910, 496] width 225 height 22
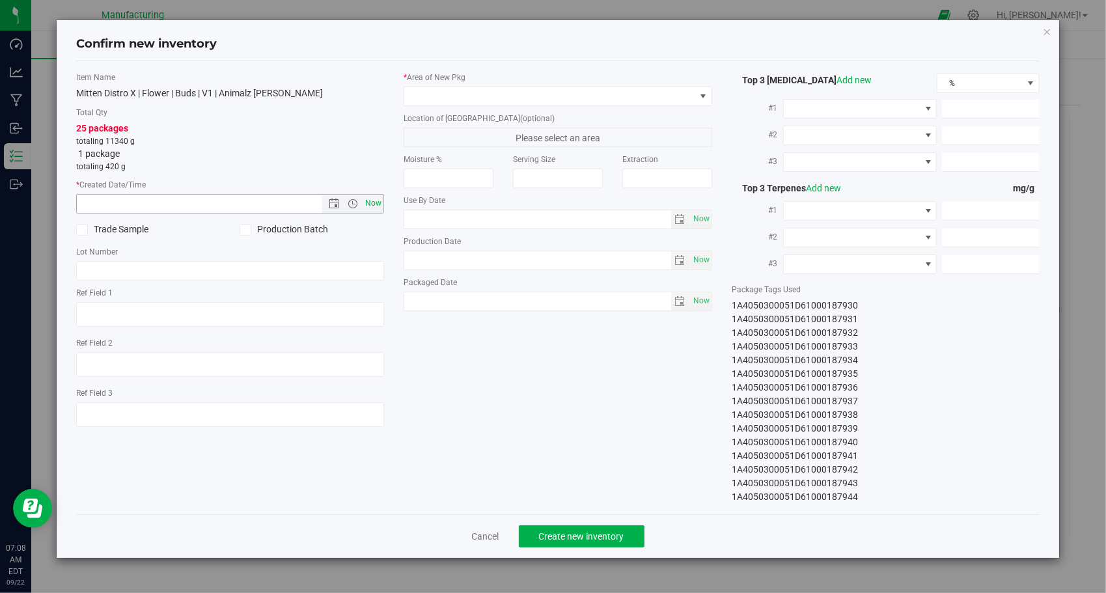
drag, startPoint x: 370, startPoint y: 204, endPoint x: 372, endPoint y: 197, distance: 7.4
click at [370, 204] on span "Now" at bounding box center [374, 203] width 22 height 19
type input "[DATE] 7:08 AM"
click at [439, 87] on span at bounding box center [549, 96] width 291 height 18
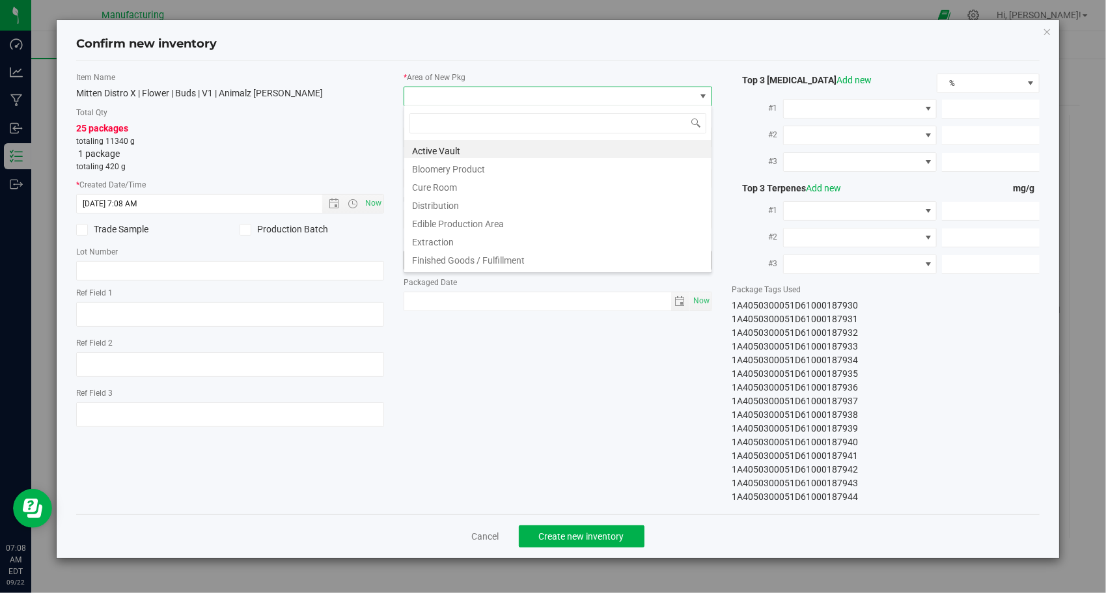
click at [439, 260] on li "Finished Goods / Fulfillment" at bounding box center [557, 258] width 307 height 18
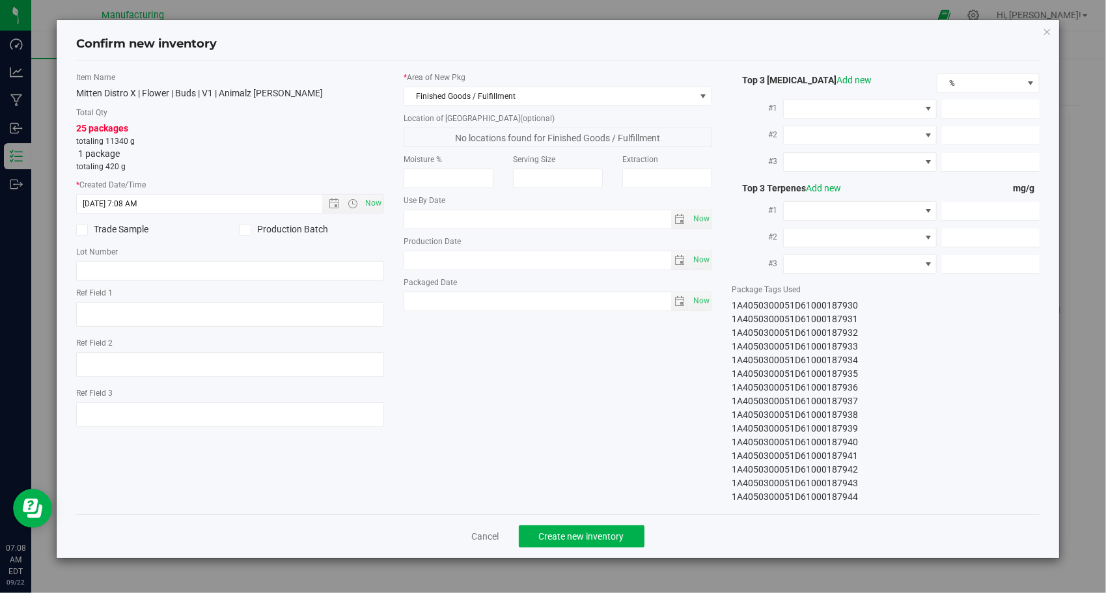
drag, startPoint x: 925, startPoint y: 500, endPoint x: 733, endPoint y: 311, distance: 269.4
click at [733, 311] on div "1A4050300051D61000187930 1A4050300051D61000187931 1A4050300051D61000187932 1A40…" at bounding box center [886, 401] width 309 height 205
copy div "1A4050300051D61000187930 1A4050300051D61000187931 1A4050300051D61000187932 1A40…"
click at [572, 531] on span "Create new inventory" at bounding box center [581, 536] width 85 height 10
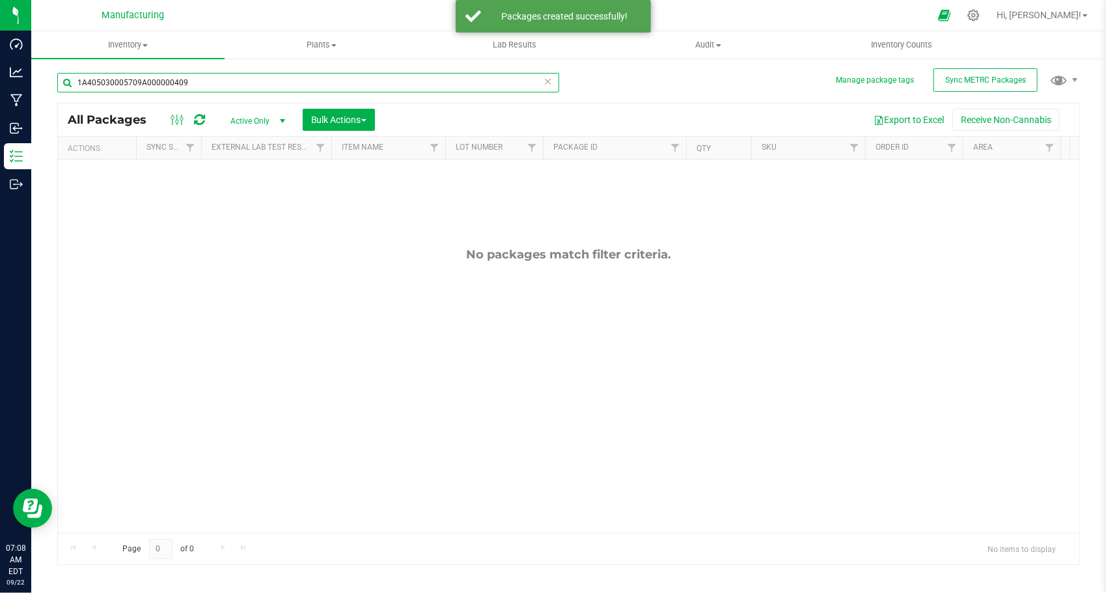
click at [542, 82] on input "1A405030005709A000000409" at bounding box center [308, 83] width 502 height 20
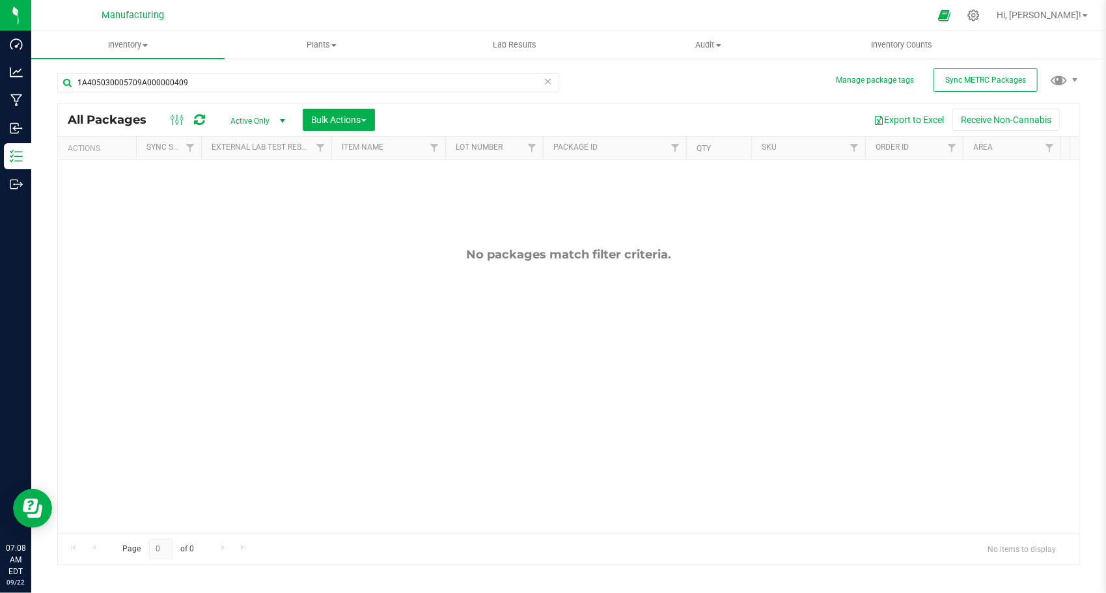
click at [547, 83] on icon at bounding box center [548, 81] width 9 height 16
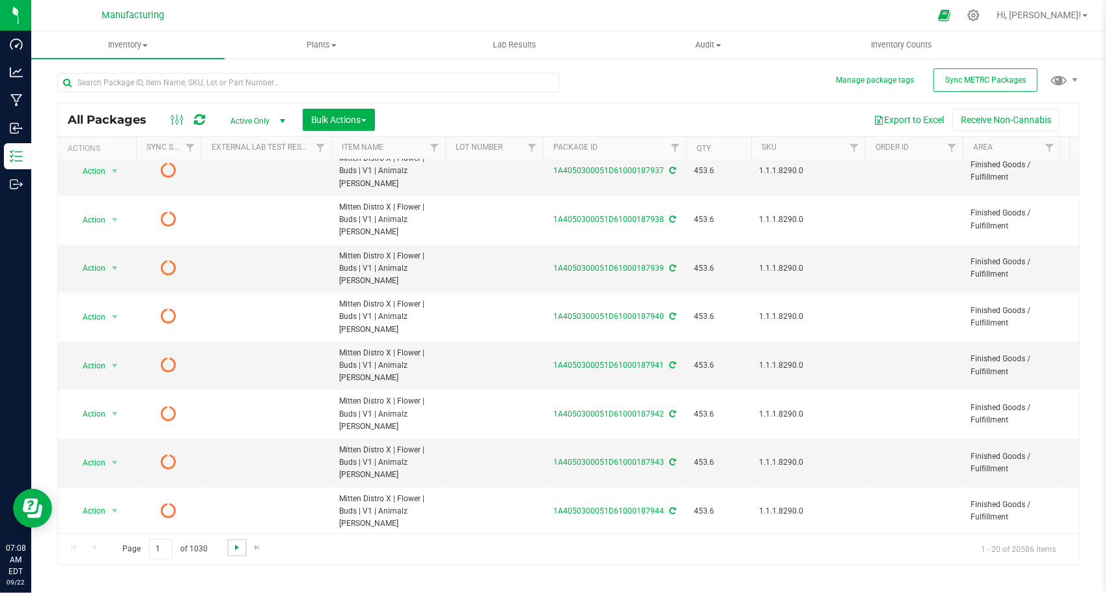
click at [238, 543] on span "Go to the next page" at bounding box center [237, 547] width 10 height 10
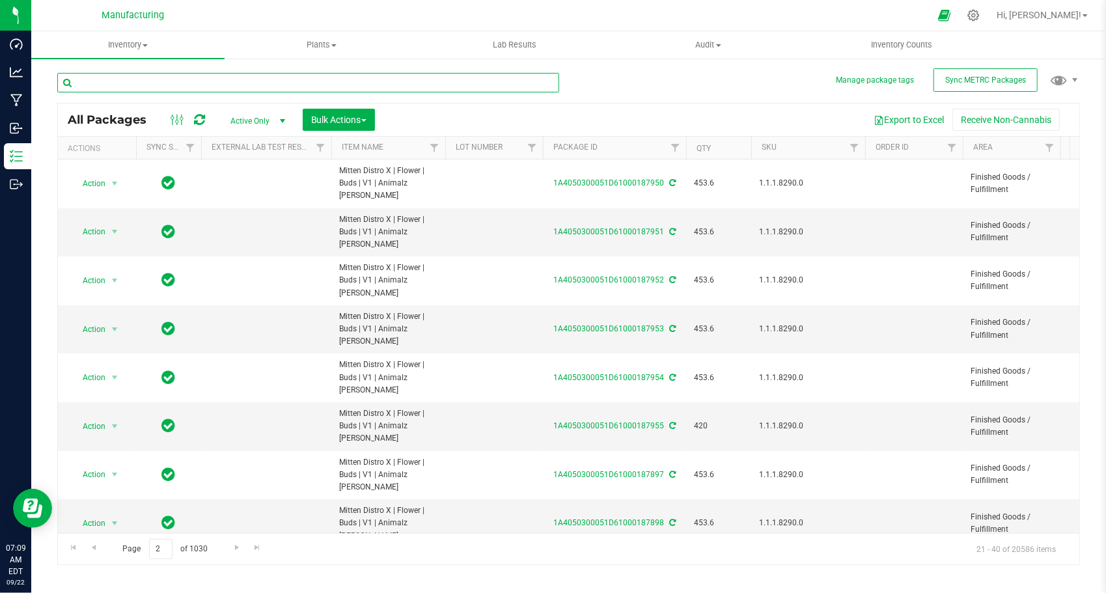
click at [262, 83] on input "text" at bounding box center [308, 83] width 502 height 20
paste input "1A405030005709A000000397"
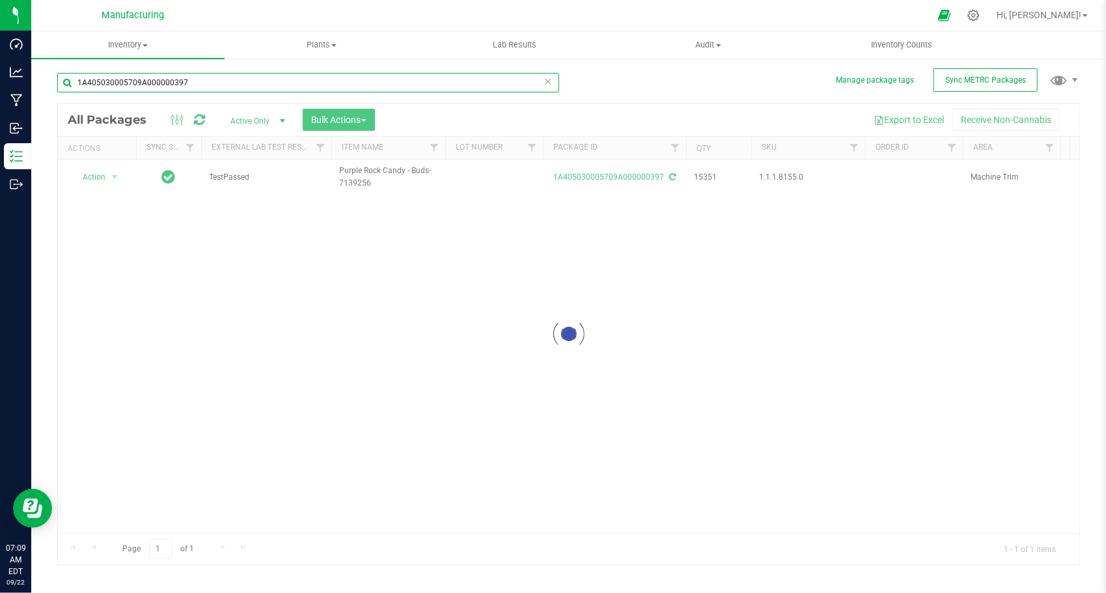
type input "1A405030005709A000000397"
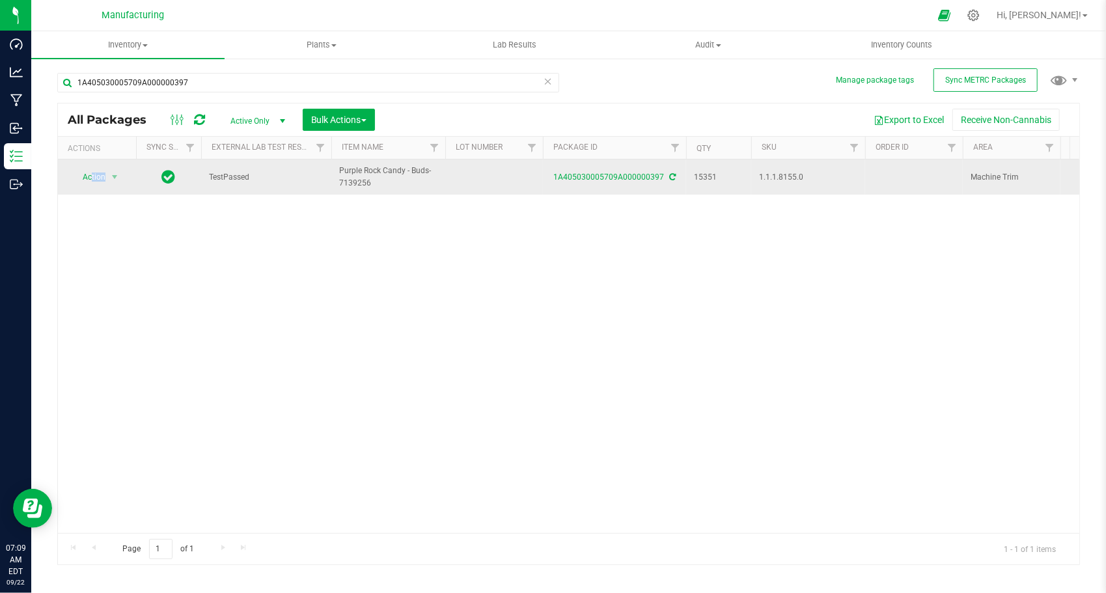
click at [89, 186] on td "Action Action Adjust qty Create package Edit attributes Global inventory Locate…" at bounding box center [97, 177] width 78 height 35
click at [84, 184] on span "Action" at bounding box center [88, 177] width 35 height 18
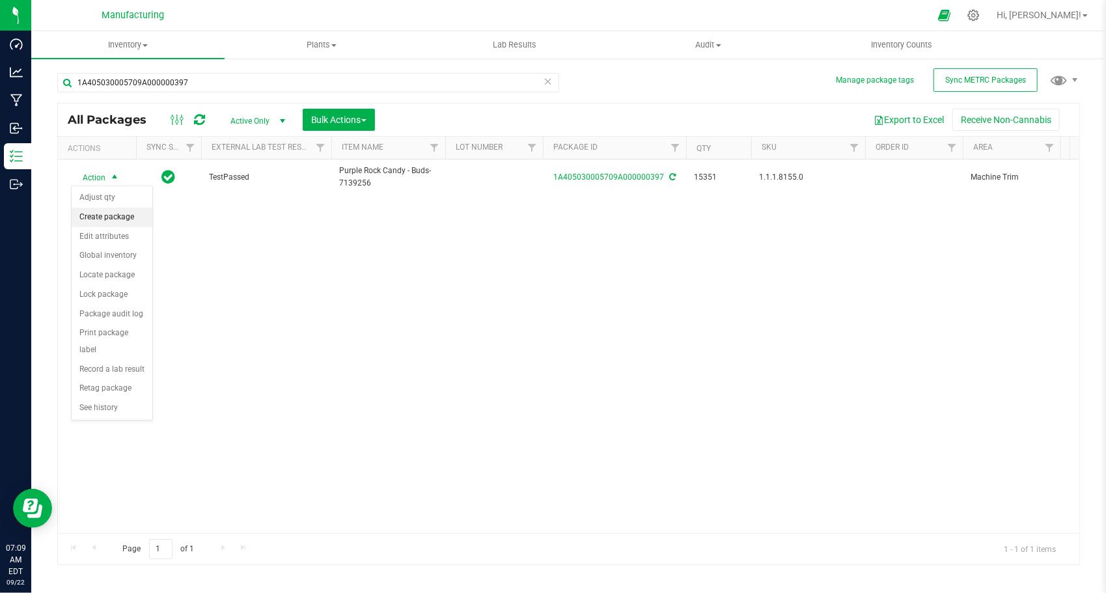
click at [124, 212] on li "Create package" at bounding box center [112, 218] width 81 height 20
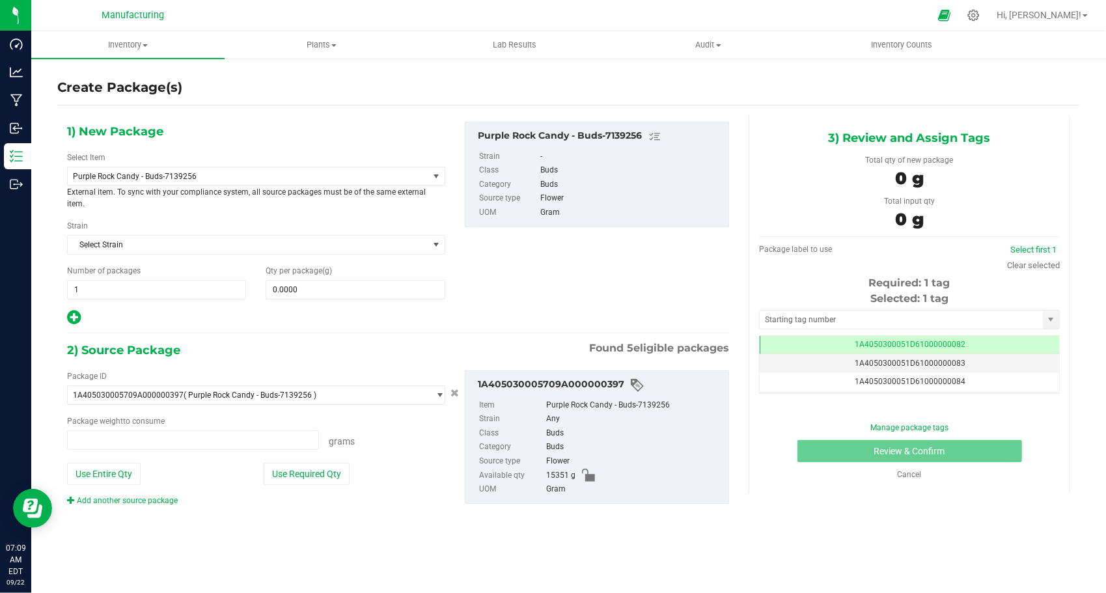
type input "0.0000 g"
click at [169, 173] on span "Purple Rock Candy - Buds-7139256" at bounding box center [241, 176] width 336 height 9
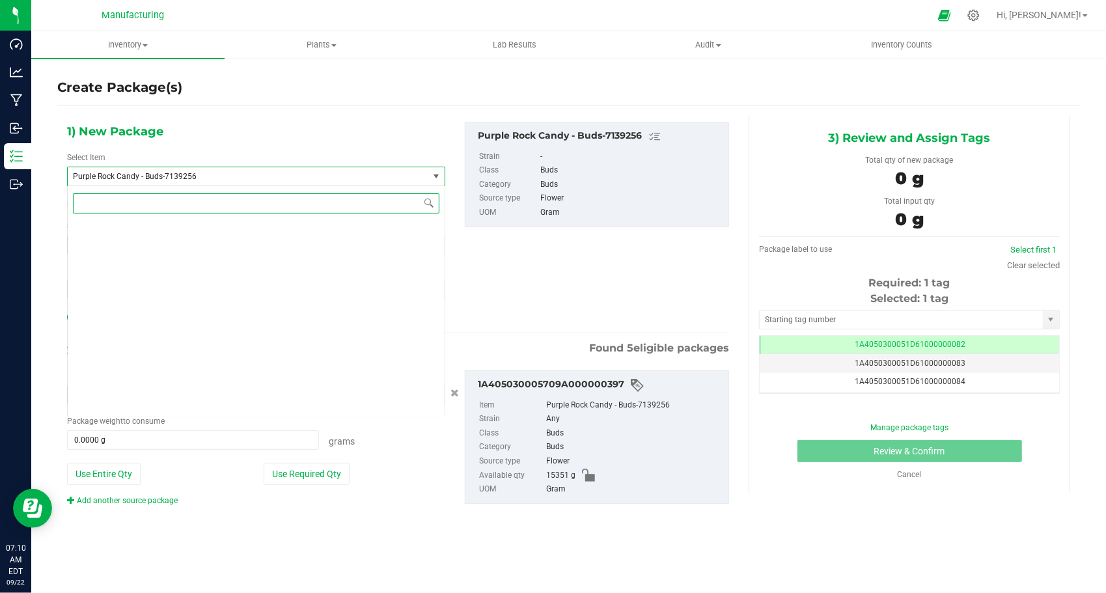
scroll to position [4964, 0]
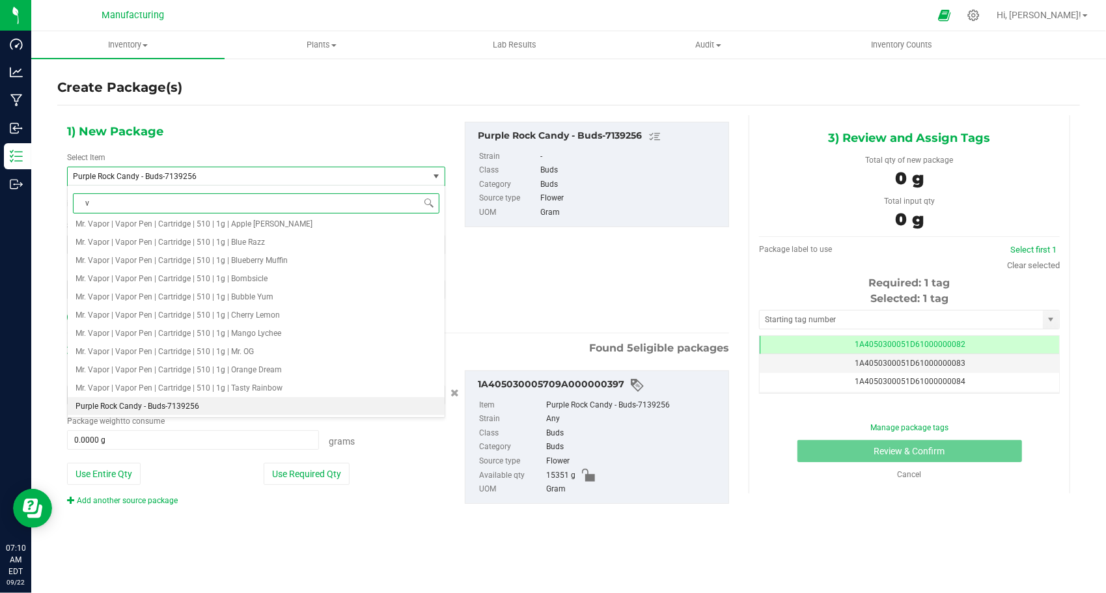
type input "v1"
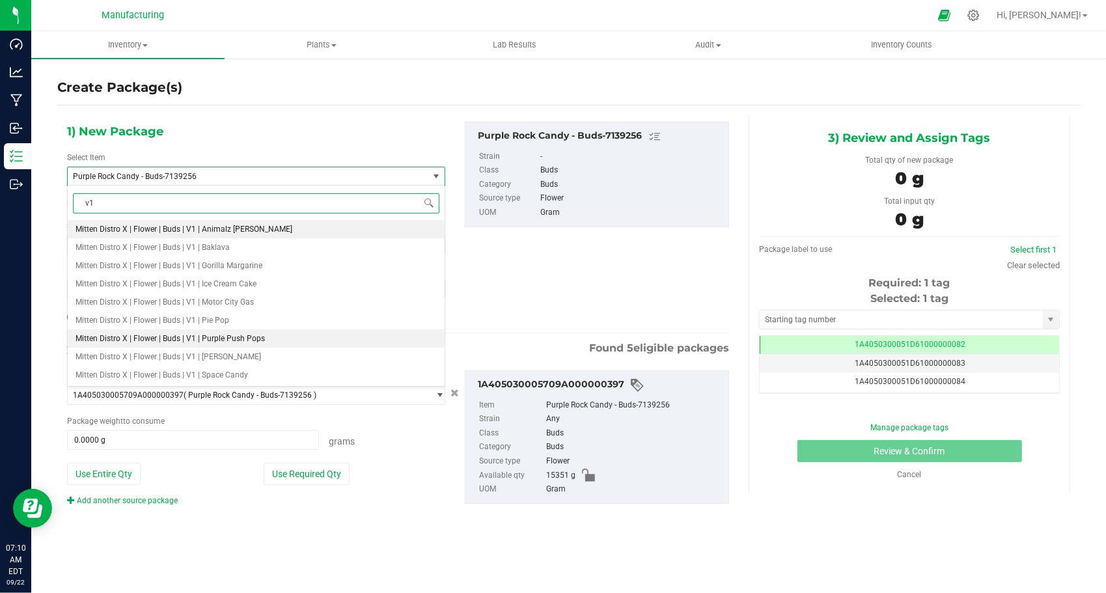
drag, startPoint x: 300, startPoint y: 335, endPoint x: 241, endPoint y: 310, distance: 63.9
click at [298, 335] on li "Mitten Distro X | Flower | Buds | V1 | Purple Push Pops" at bounding box center [256, 338] width 377 height 18
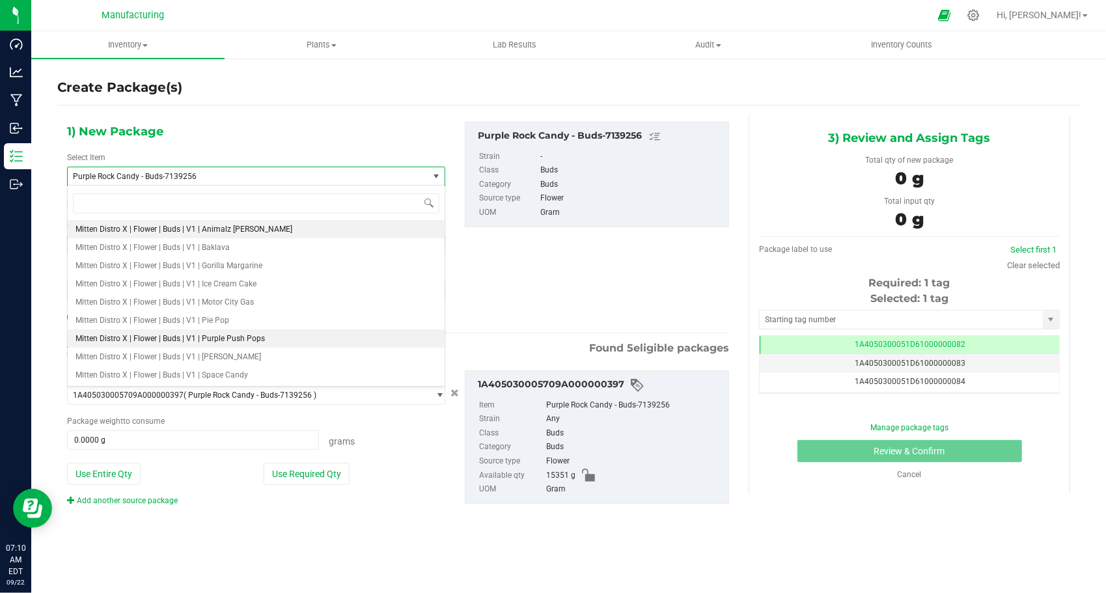
type input "0.0000"
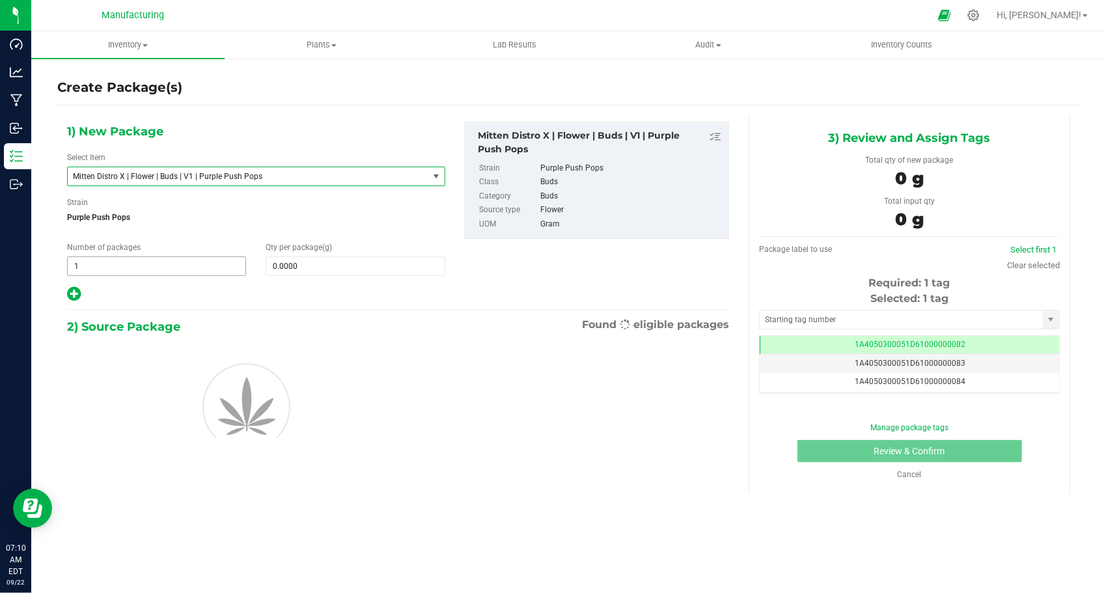
click at [134, 272] on span "1 1" at bounding box center [156, 267] width 179 height 20
click at [134, 272] on input "1" at bounding box center [157, 266] width 178 height 18
type input "34"
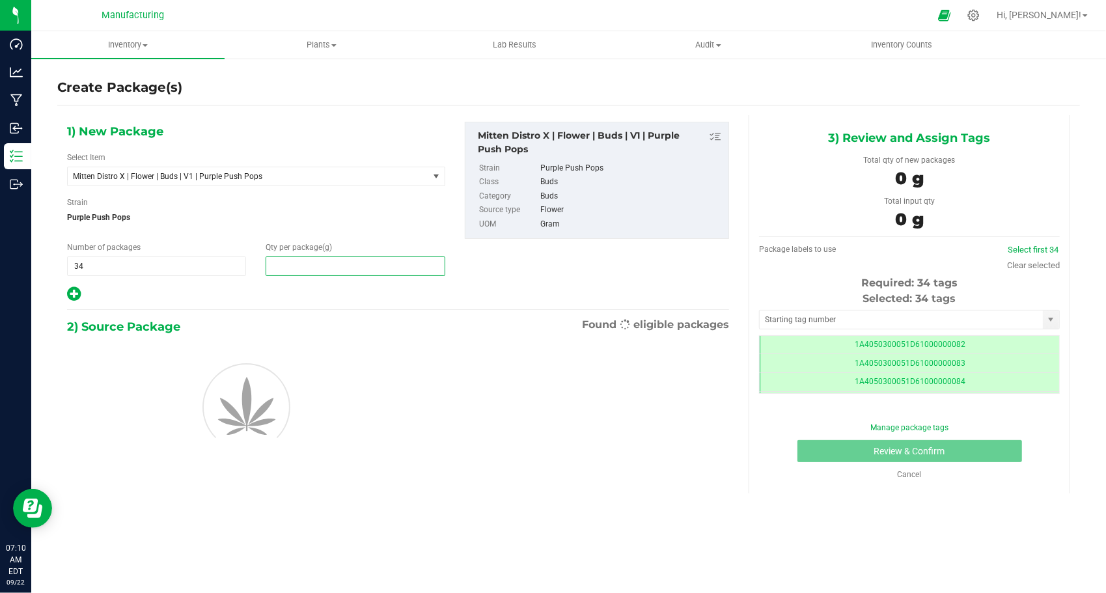
type input "0.0000"
type input "0"
drag, startPoint x: 141, startPoint y: 277, endPoint x: 341, endPoint y: 266, distance: 200.9
click at [341, 266] on span at bounding box center [355, 267] width 179 height 20
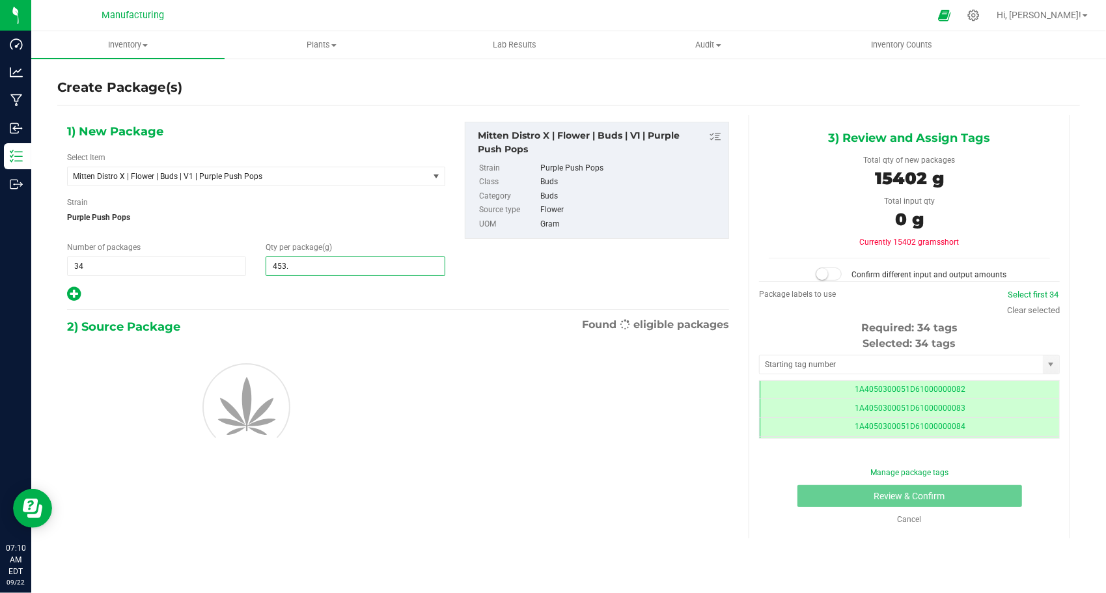
type input "453.6"
type input "453.6000"
click at [249, 337] on div at bounding box center [398, 406] width 682 height 138
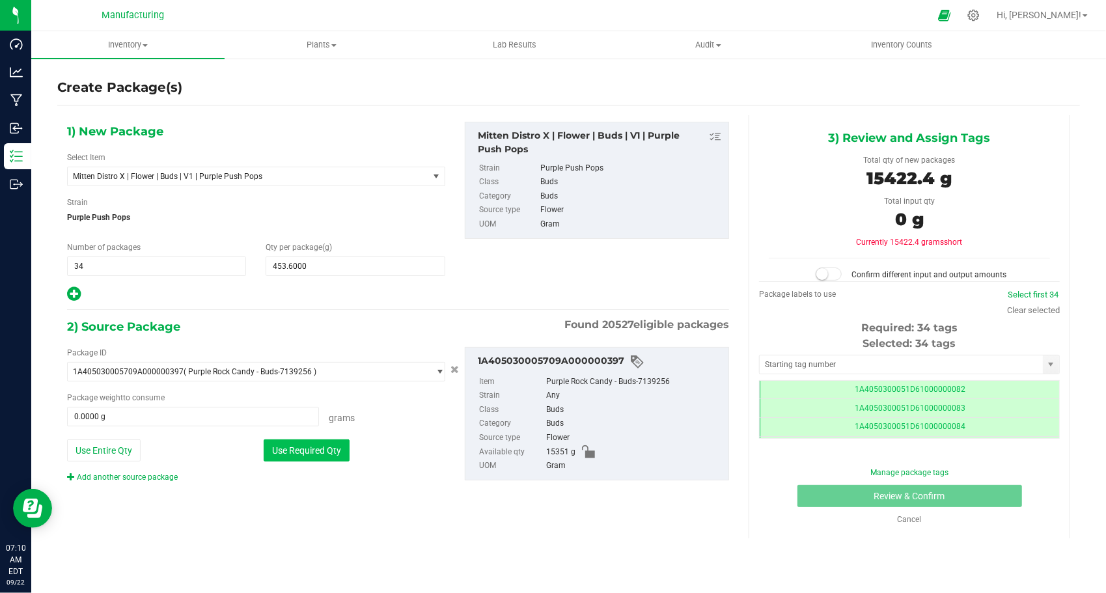
click at [348, 457] on button "Use Required Qty" at bounding box center [307, 451] width 86 height 22
type input "15351.0000 g"
drag, startPoint x: 829, startPoint y: 270, endPoint x: 863, endPoint y: 314, distance: 55.2
click at [836, 272] on span at bounding box center [829, 274] width 26 height 13
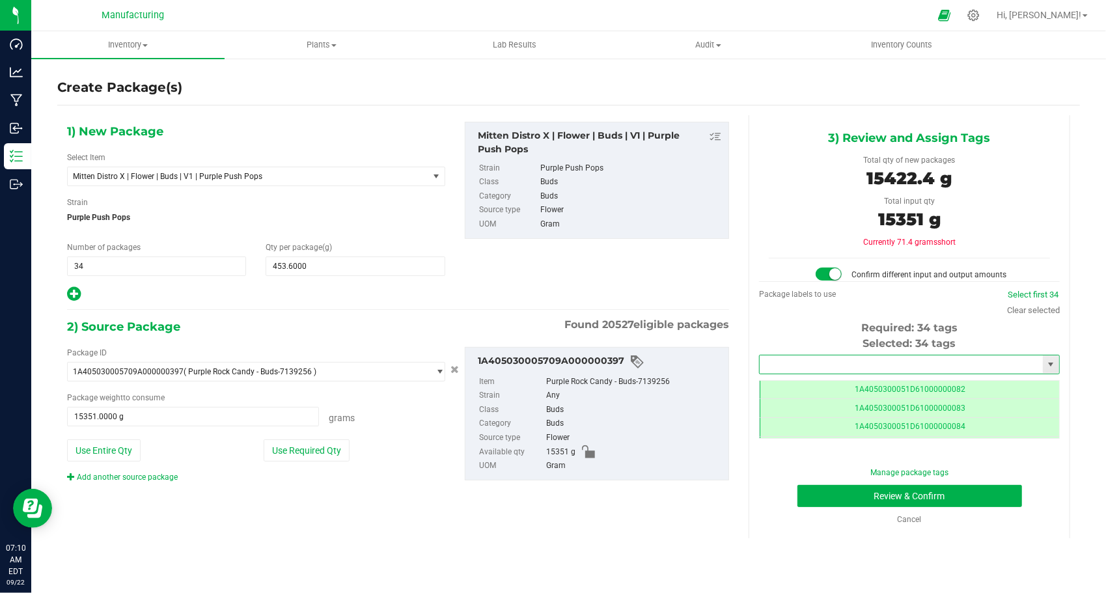
drag, startPoint x: 819, startPoint y: 363, endPoint x: 873, endPoint y: 384, distance: 57.3
click at [819, 363] on input "text" at bounding box center [901, 365] width 283 height 18
click at [861, 386] on li "1A4050300051D61000187956" at bounding box center [910, 385] width 300 height 20
type input "1A4050300051D61000187956"
click at [932, 494] on button "Review & Confirm" at bounding box center [910, 496] width 225 height 22
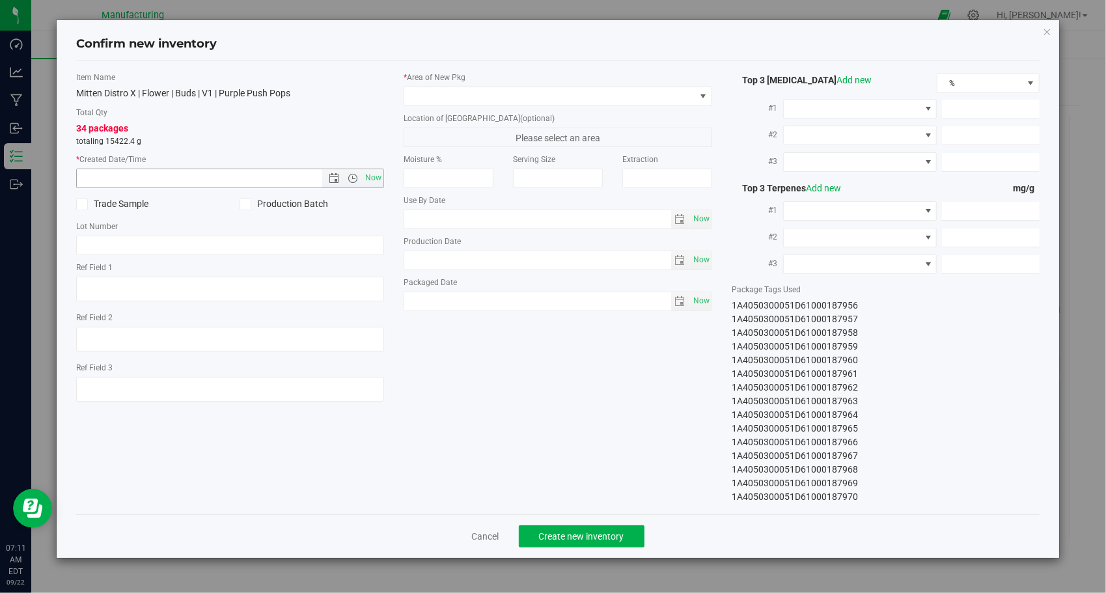
drag, startPoint x: 374, startPoint y: 177, endPoint x: 390, endPoint y: 150, distance: 31.5
click at [375, 175] on span "Now" at bounding box center [374, 178] width 22 height 19
type input "[DATE] 7:11 AM"
click at [446, 86] on div "* Area of [GEOGRAPHIC_DATA]" at bounding box center [558, 89] width 309 height 35
drag, startPoint x: 446, startPoint y: 86, endPoint x: 450, endPoint y: 95, distance: 9.9
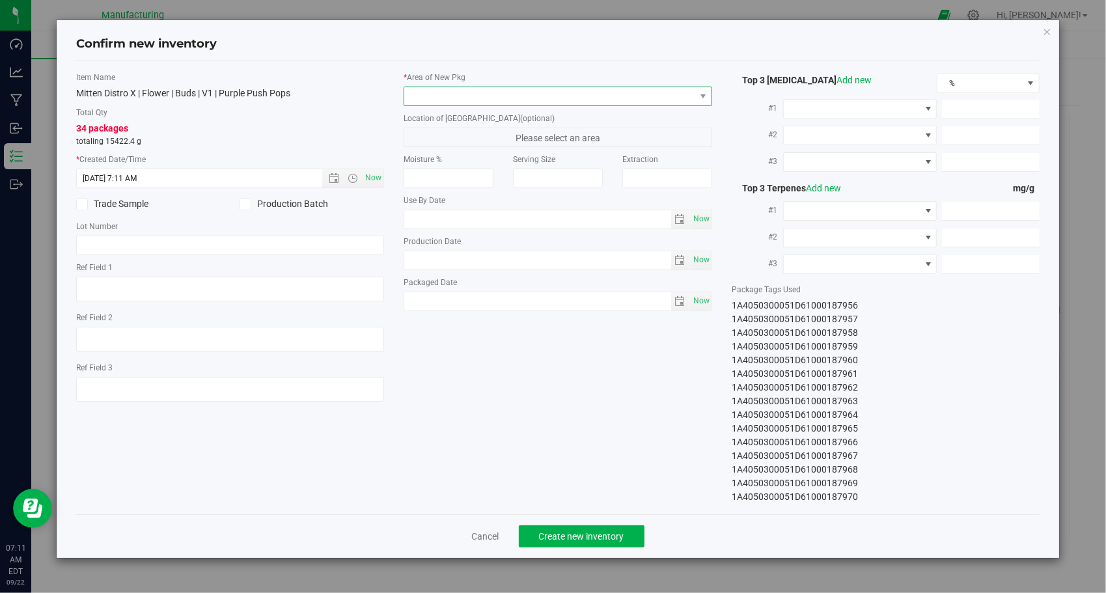
click at [451, 96] on span at bounding box center [549, 96] width 291 height 18
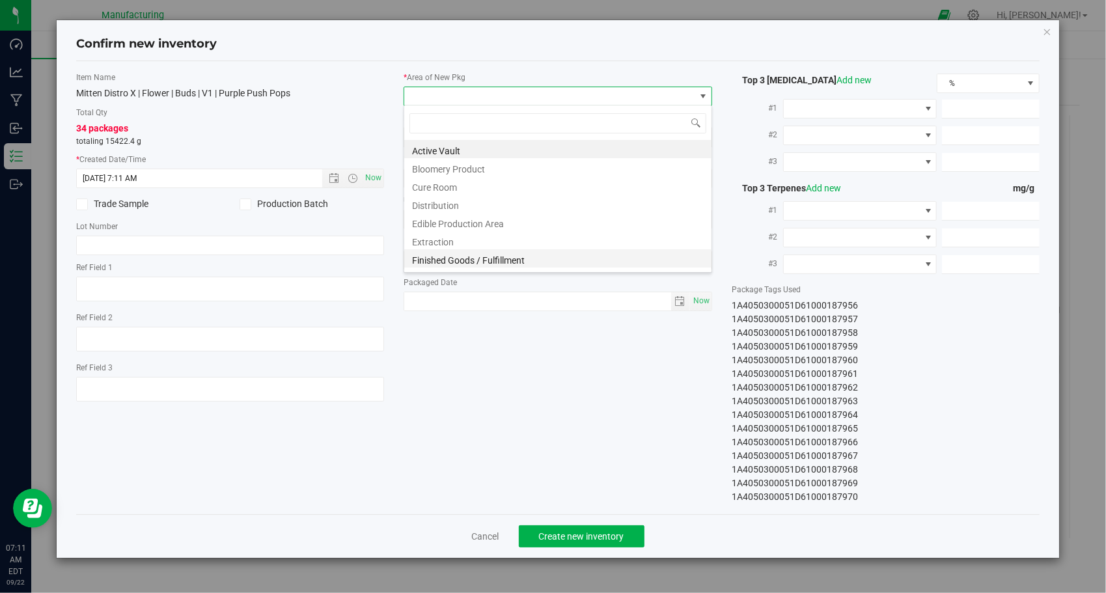
click at [505, 255] on li "Finished Goods / Fulfillment" at bounding box center [557, 258] width 307 height 18
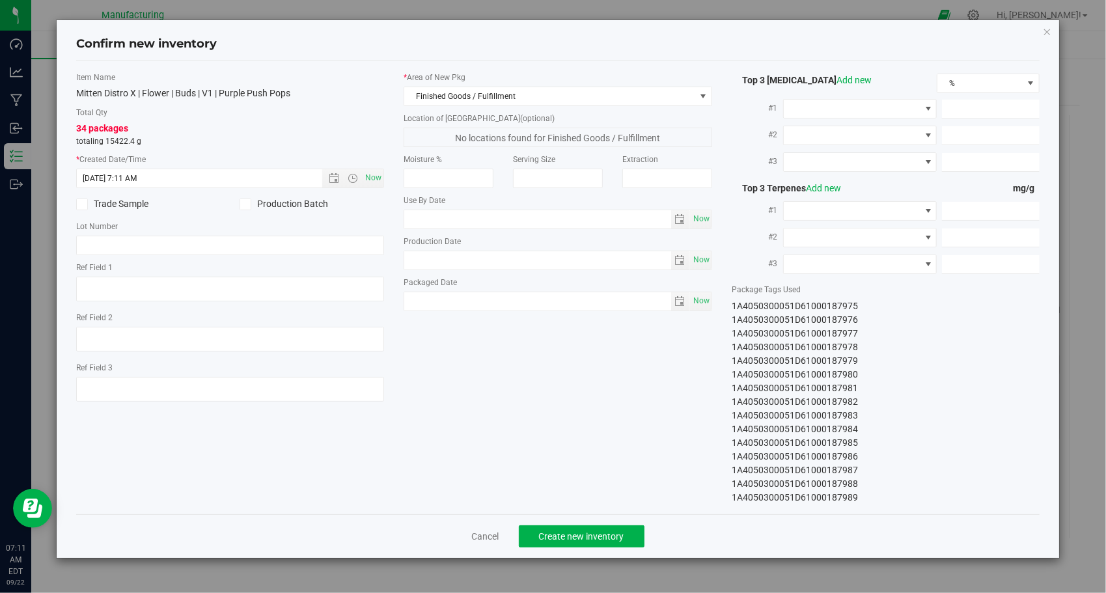
drag, startPoint x: 734, startPoint y: 303, endPoint x: 875, endPoint y: 499, distance: 241.6
click at [875, 499] on div "1A4050300051D61000187956 1A4050300051D61000187957 1A4050300051D61000187958 1A40…" at bounding box center [886, 401] width 309 height 205
copy div "1A4050300051D61000187956 1A4050300051D61000187957 1A4050300051D61000187958 1A40…"
click at [627, 531] on button "Create new inventory" at bounding box center [582, 536] width 126 height 22
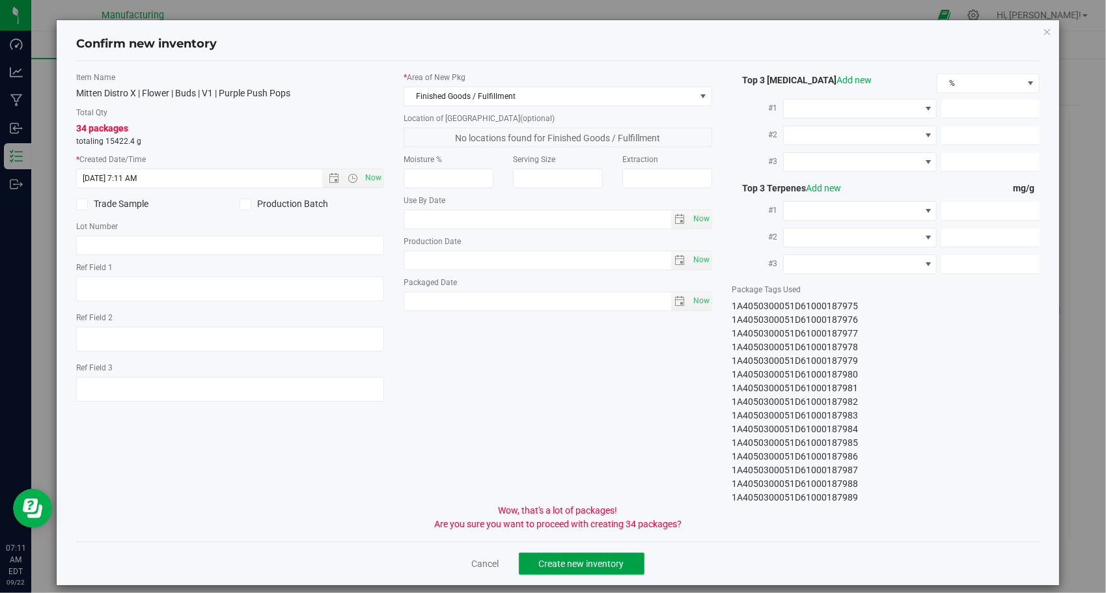
click at [622, 563] on button "Create new inventory" at bounding box center [582, 564] width 126 height 22
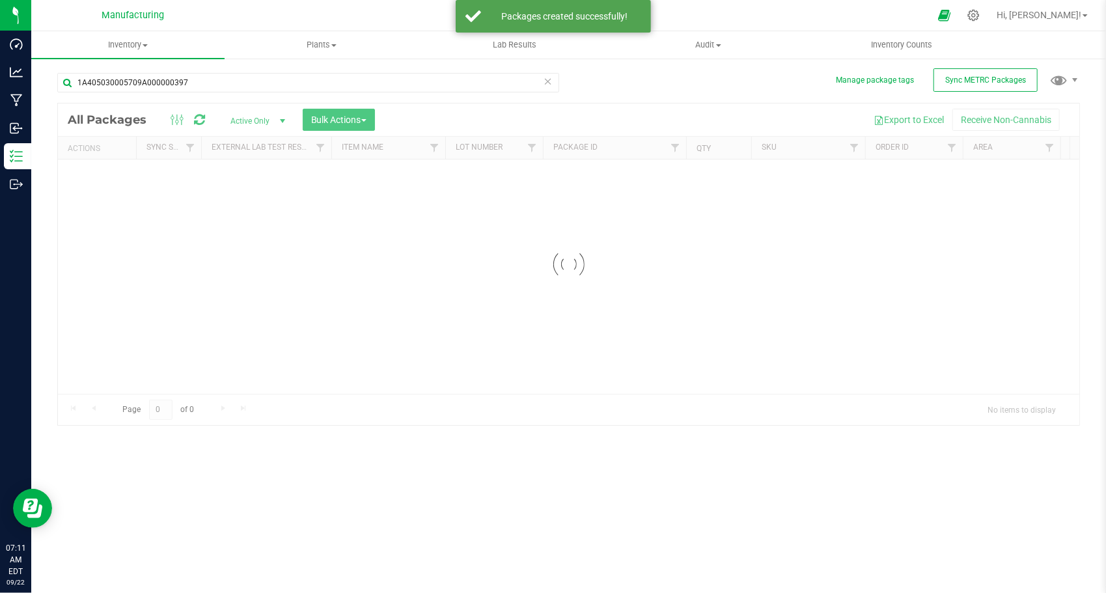
click at [189, 72] on div "Inventory All packages All inventory Waste log Create inventory Plants All plan…" at bounding box center [568, 312] width 1075 height 562
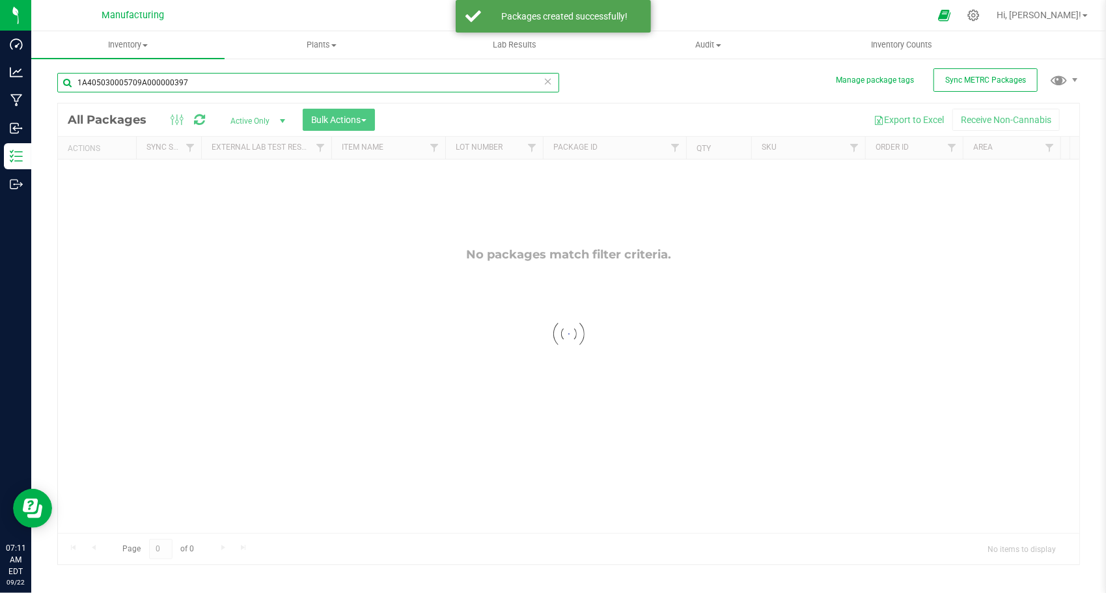
click at [201, 89] on input "1A405030005709A000000397" at bounding box center [308, 83] width 502 height 20
paste input "9"
type input "1A405030005709A000000399"
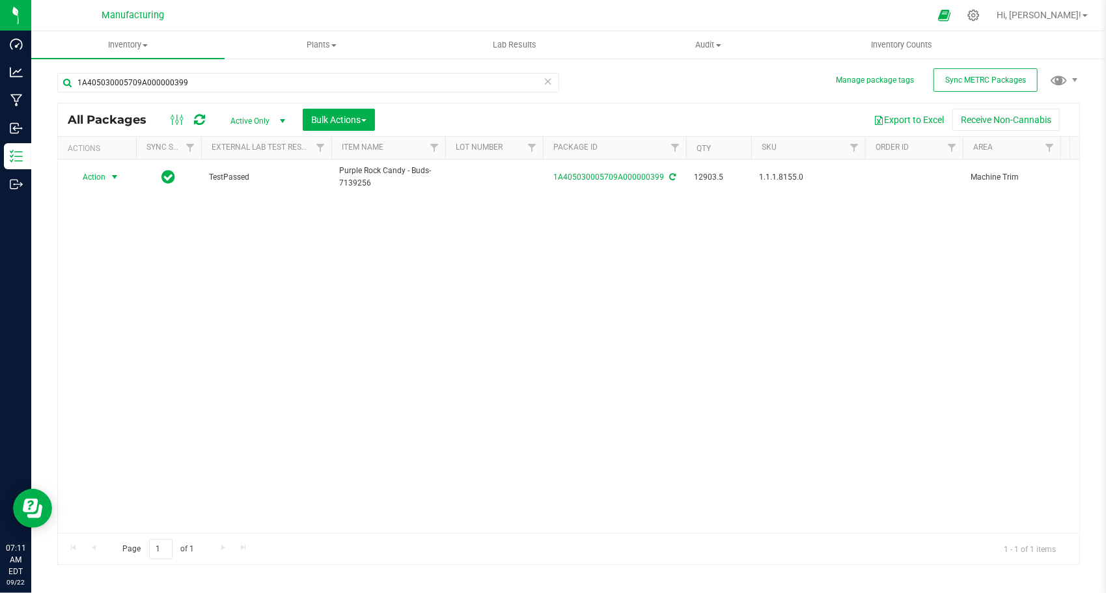
drag, startPoint x: 90, startPoint y: 178, endPoint x: 96, endPoint y: 188, distance: 11.7
click at [91, 178] on span "Action" at bounding box center [88, 177] width 35 height 18
click at [119, 217] on li "Create package" at bounding box center [112, 218] width 81 height 20
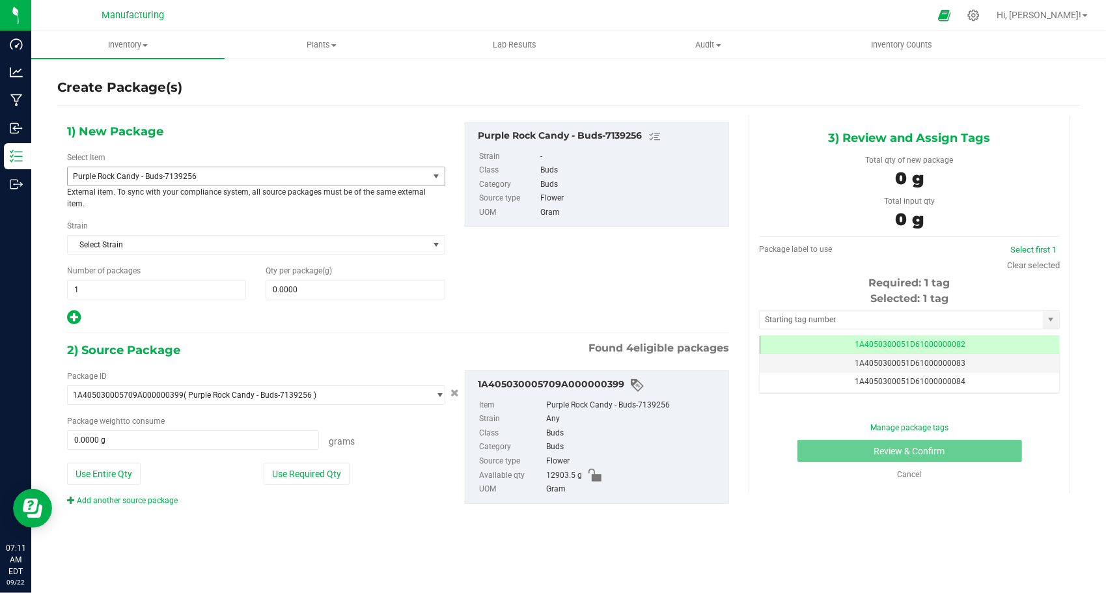
click at [197, 181] on span "Purple Rock Candy - Buds-7139256" at bounding box center [248, 176] width 361 height 18
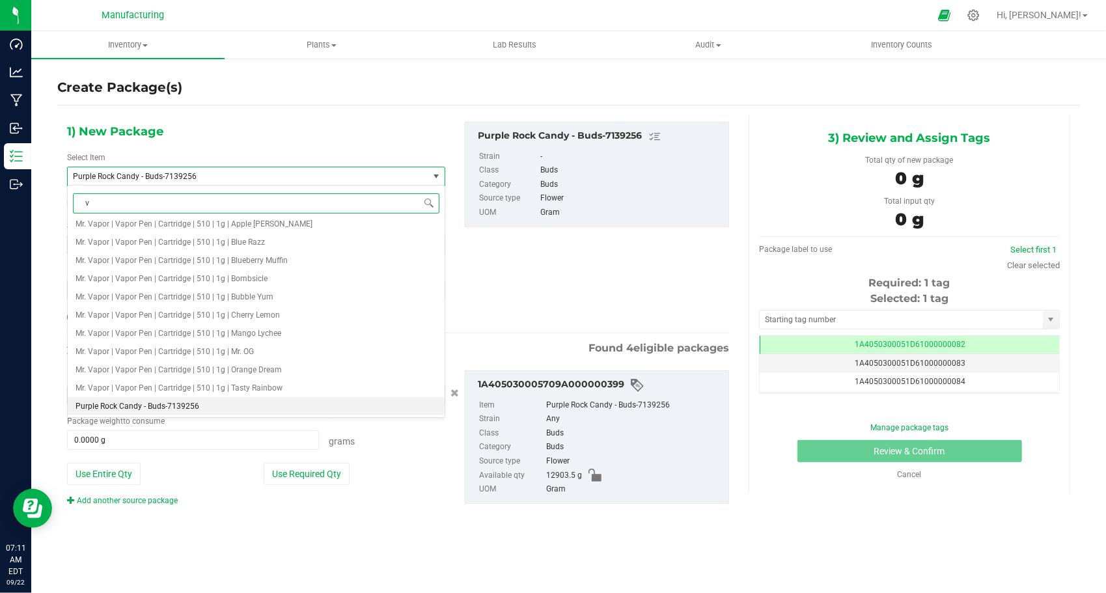
type input "v1"
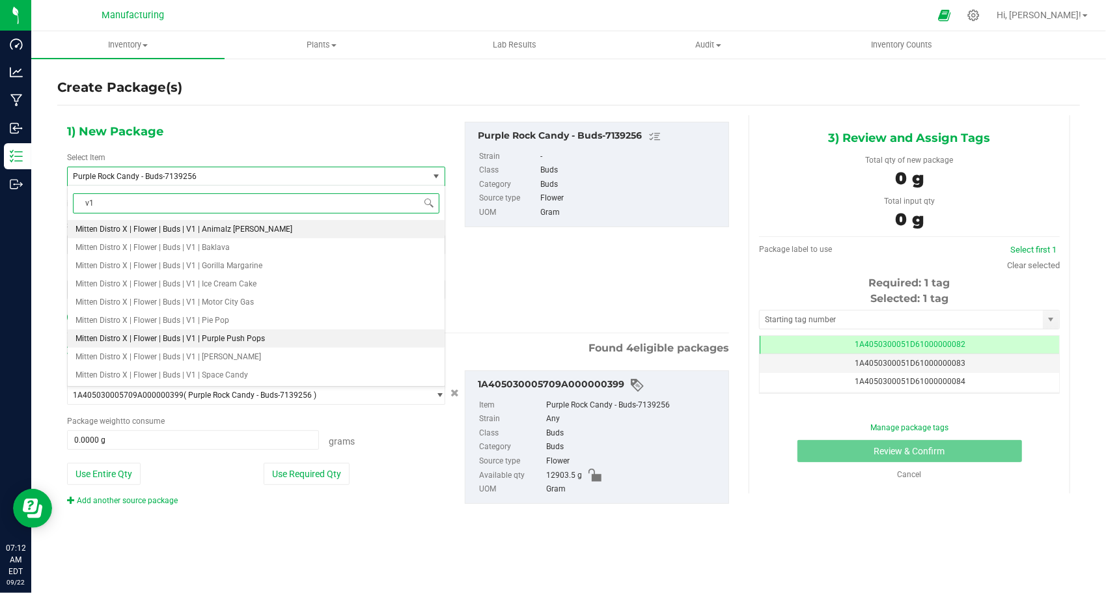
click at [278, 336] on li "Mitten Distro X | Flower | Buds | V1 | Purple Push Pops" at bounding box center [256, 338] width 377 height 18
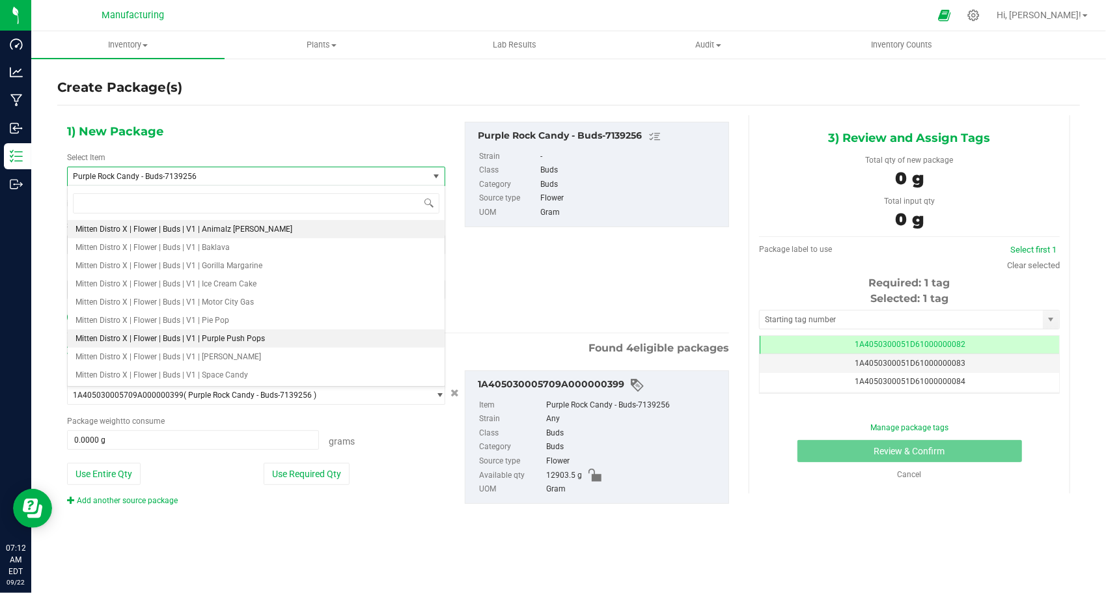
type input "0.0000"
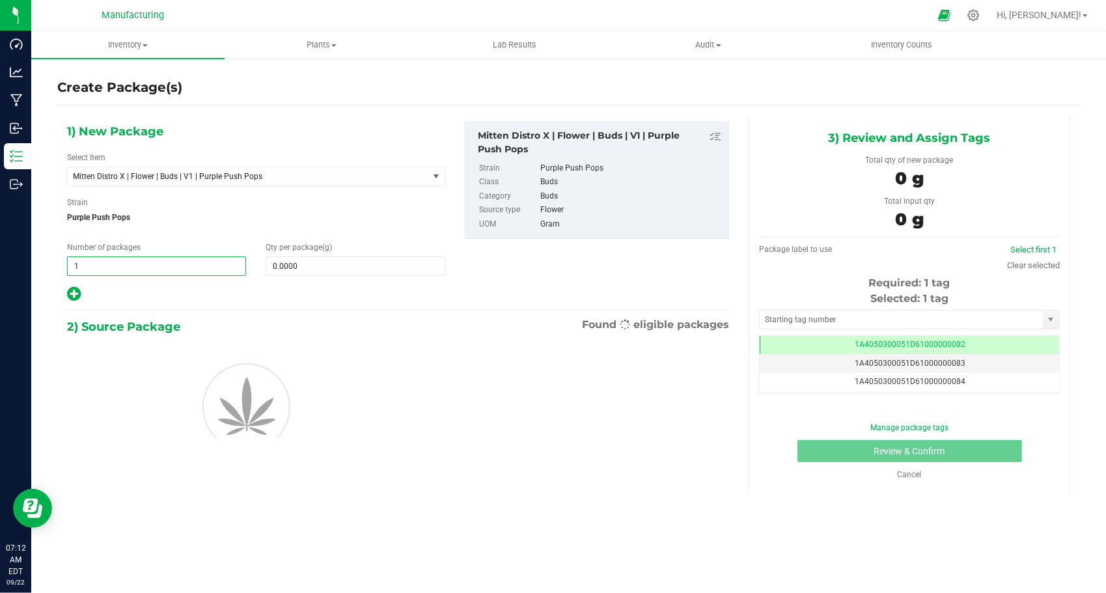
click at [128, 267] on span "1 1" at bounding box center [156, 267] width 179 height 20
click at [128, 267] on input "1" at bounding box center [157, 266] width 178 height 18
type input "27"
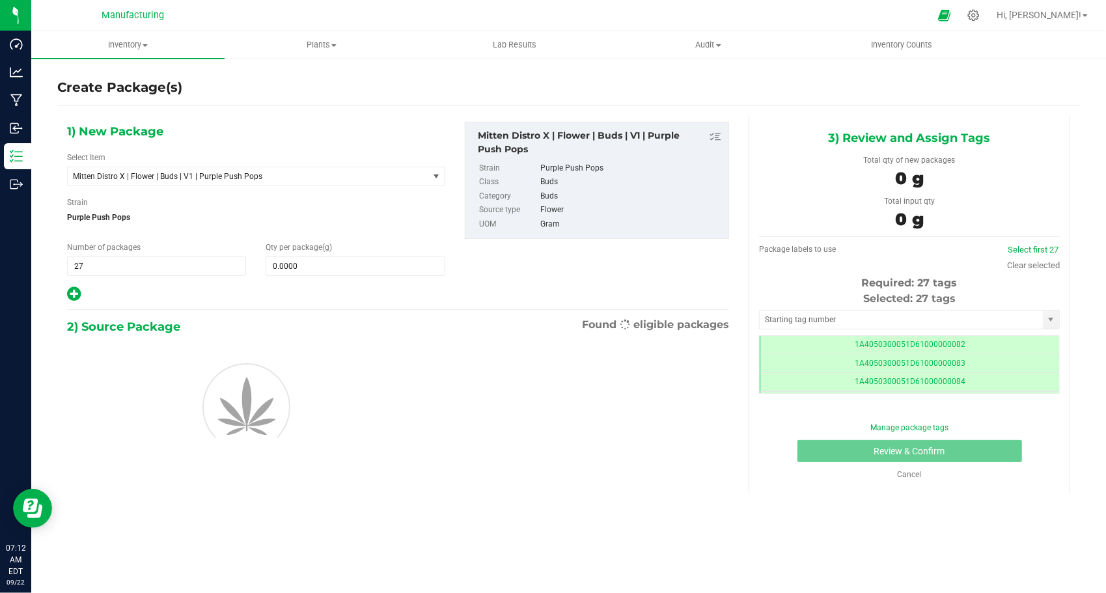
click at [82, 301] on div at bounding box center [256, 294] width 378 height 17
click at [74, 290] on icon at bounding box center [74, 294] width 14 height 16
type input "0.0000"
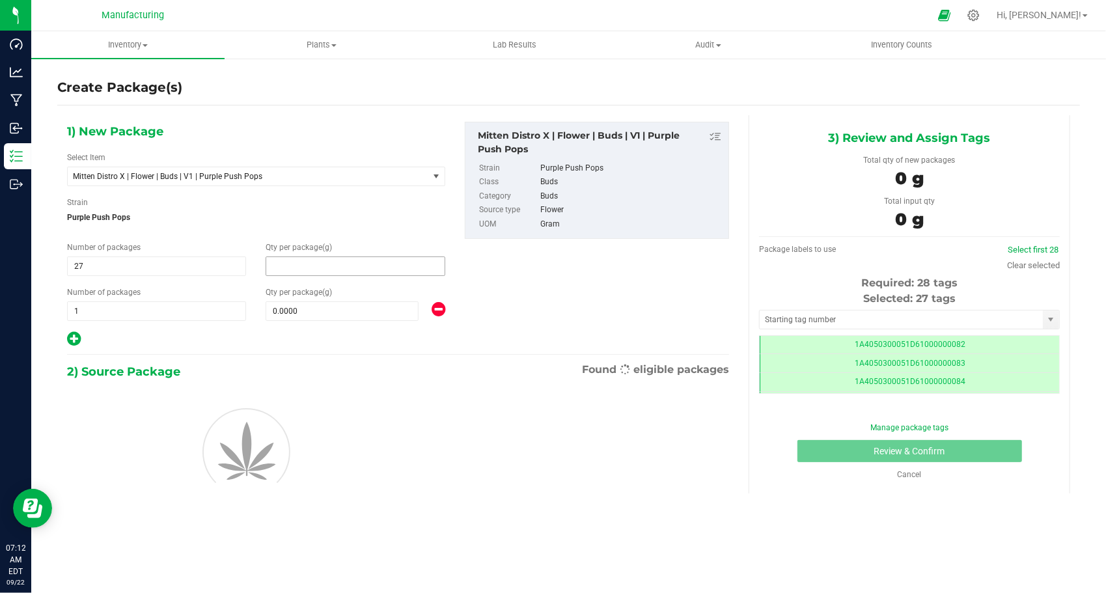
click at [311, 258] on span at bounding box center [355, 267] width 179 height 20
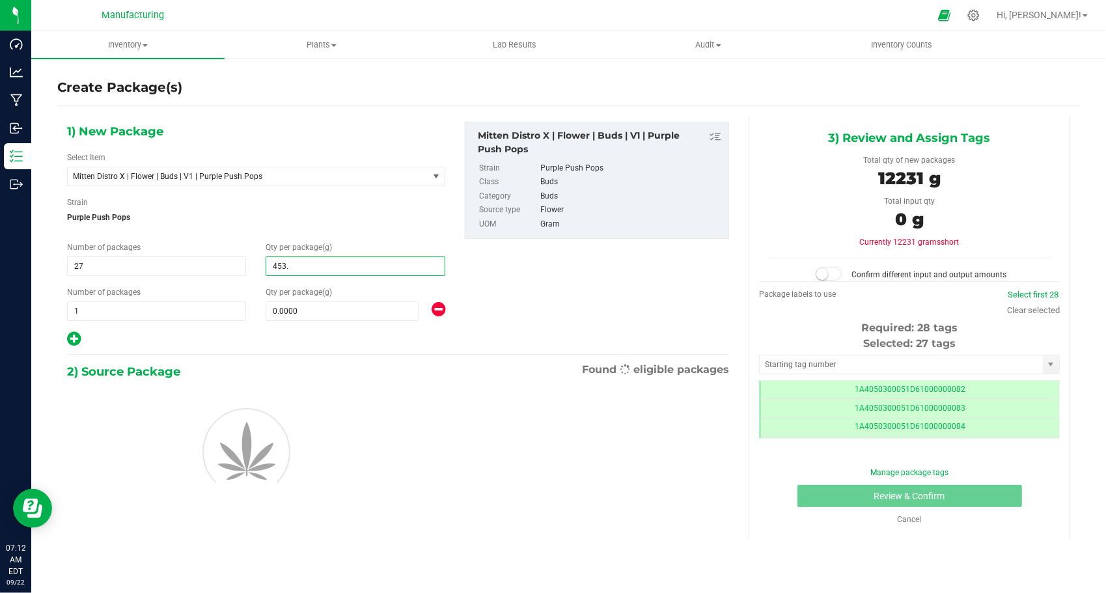
type input "453.6"
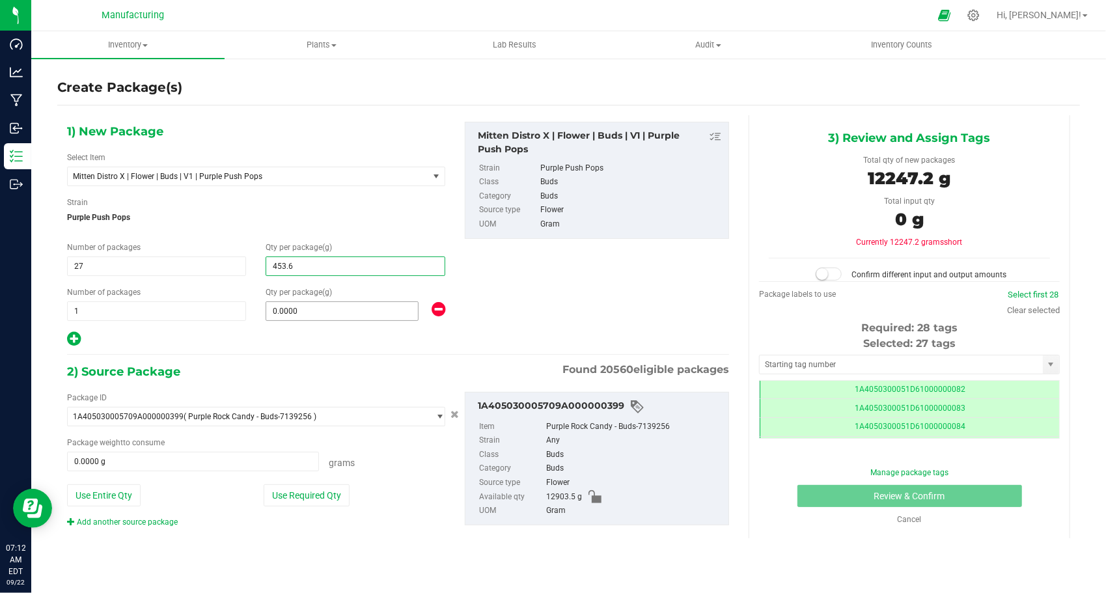
type input "453.6000"
click at [289, 303] on span at bounding box center [342, 311] width 152 height 20
type input "0.0000"
click at [350, 311] on span at bounding box center [342, 311] width 152 height 20
type input "350.5"
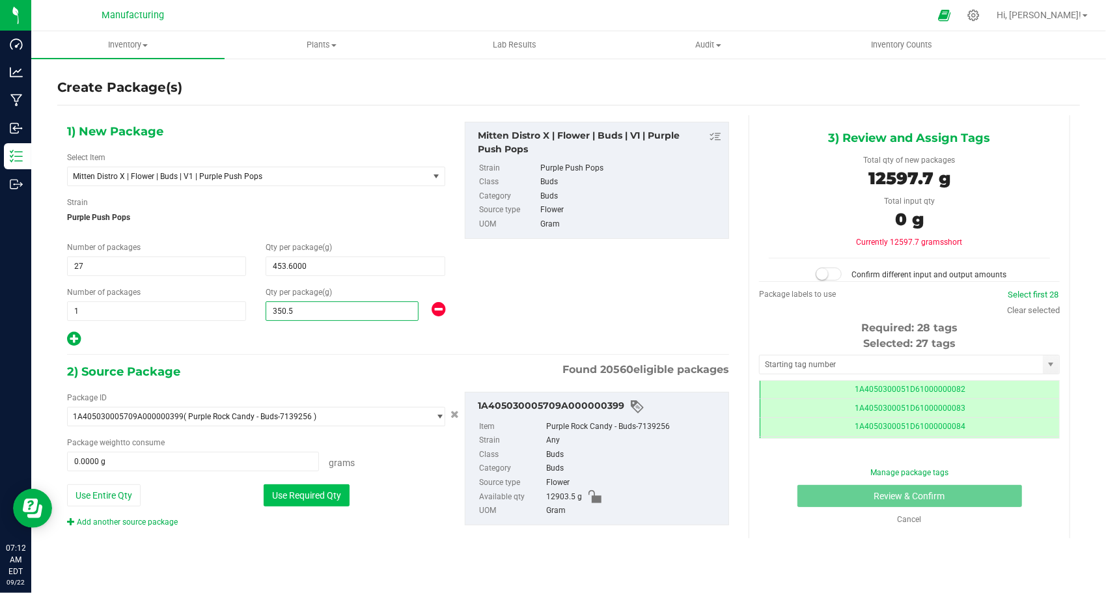
type input "350.5000"
click at [320, 492] on button "Use Required Qty" at bounding box center [307, 495] width 86 height 22
type input "12597.7000 g"
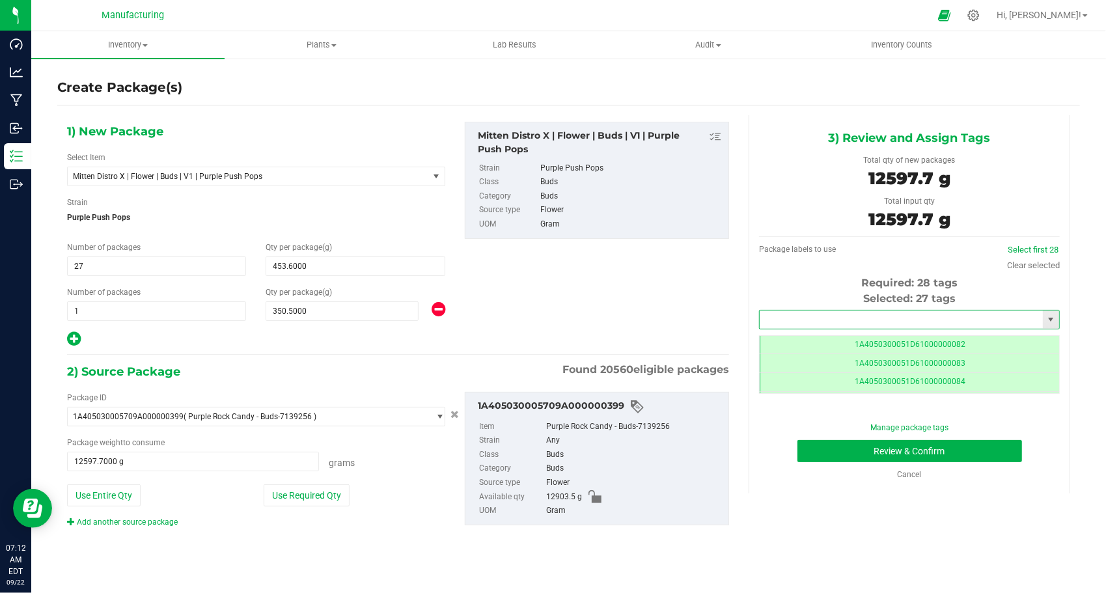
click at [853, 315] on input "text" at bounding box center [901, 320] width 283 height 18
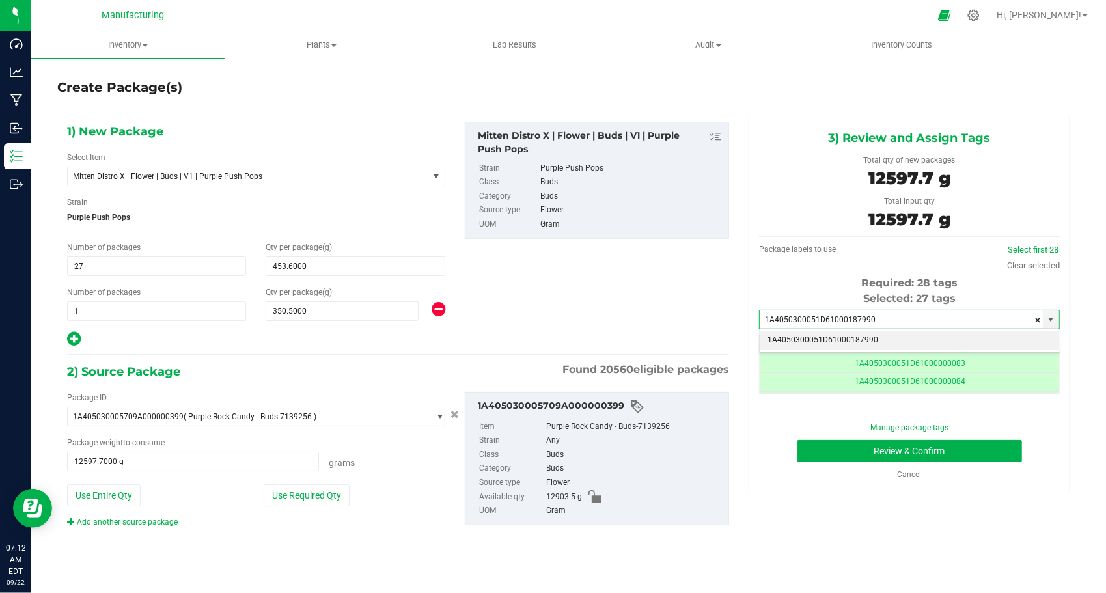
click at [884, 337] on li "1A4050300051D61000187990" at bounding box center [910, 341] width 300 height 20
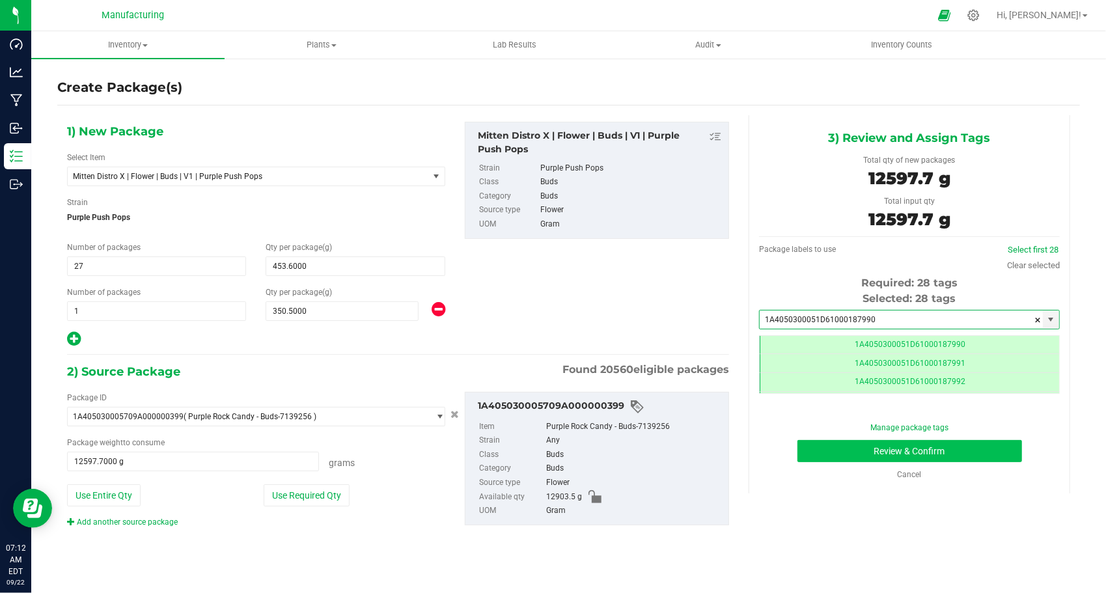
type input "1A4050300051D61000187990"
click at [933, 455] on button "Review & Confirm" at bounding box center [910, 451] width 225 height 22
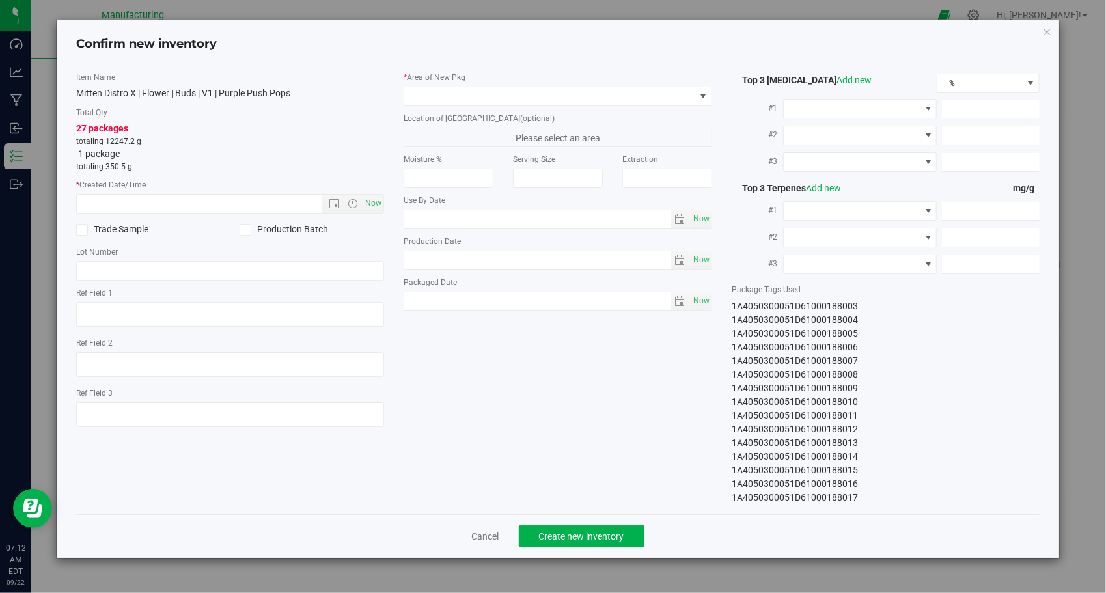
drag, startPoint x: 731, startPoint y: 301, endPoint x: 982, endPoint y: 505, distance: 324.0
click at [982, 505] on div "Item Name Mitten Distro X | Flower | Buds | V1 | Purple Push Pops Total Qty 27 …" at bounding box center [558, 287] width 964 height 453
copy div "1A4050300051D61000187990 1A4050300051D61000187991 1A4050300051D61000187992 1A40…"
click at [375, 203] on span "Now" at bounding box center [374, 203] width 22 height 19
type input "[DATE] 7:12 AM"
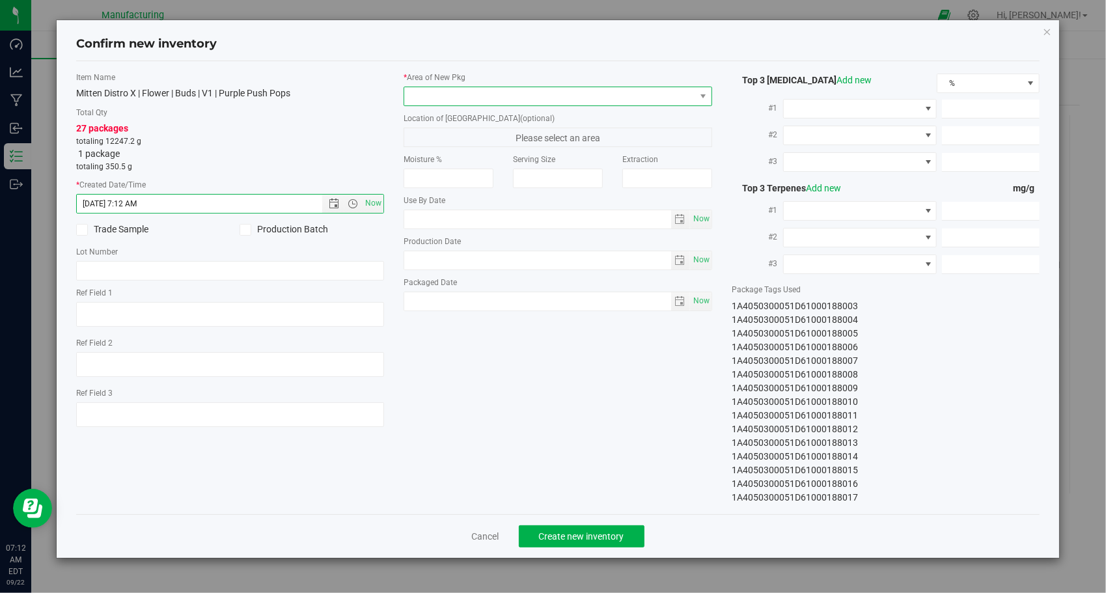
click at [421, 97] on span at bounding box center [549, 96] width 291 height 18
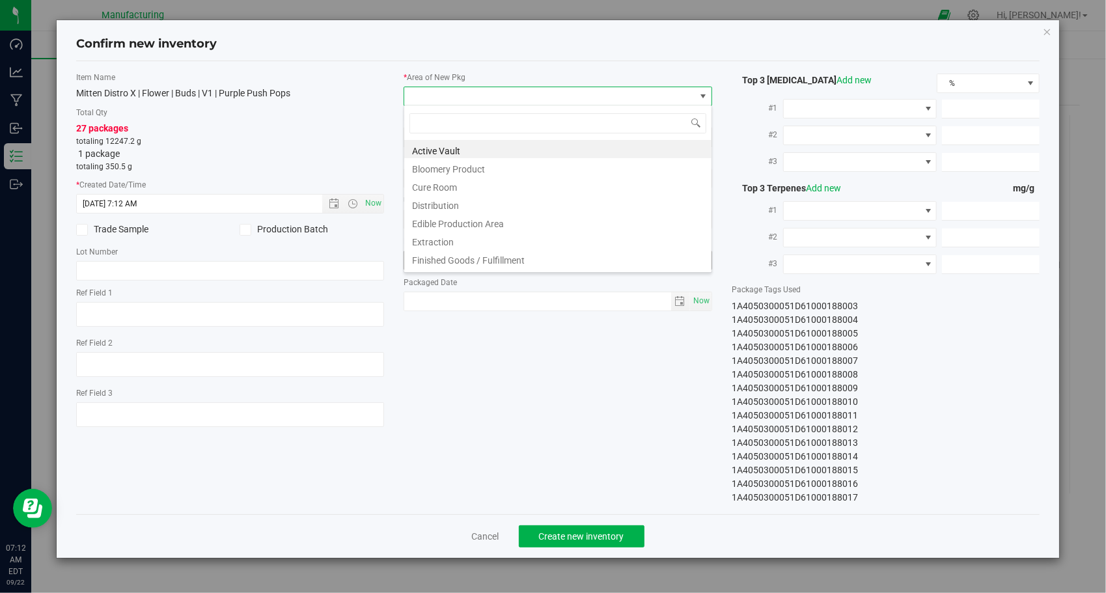
click at [505, 255] on li "Finished Goods / Fulfillment" at bounding box center [557, 258] width 307 height 18
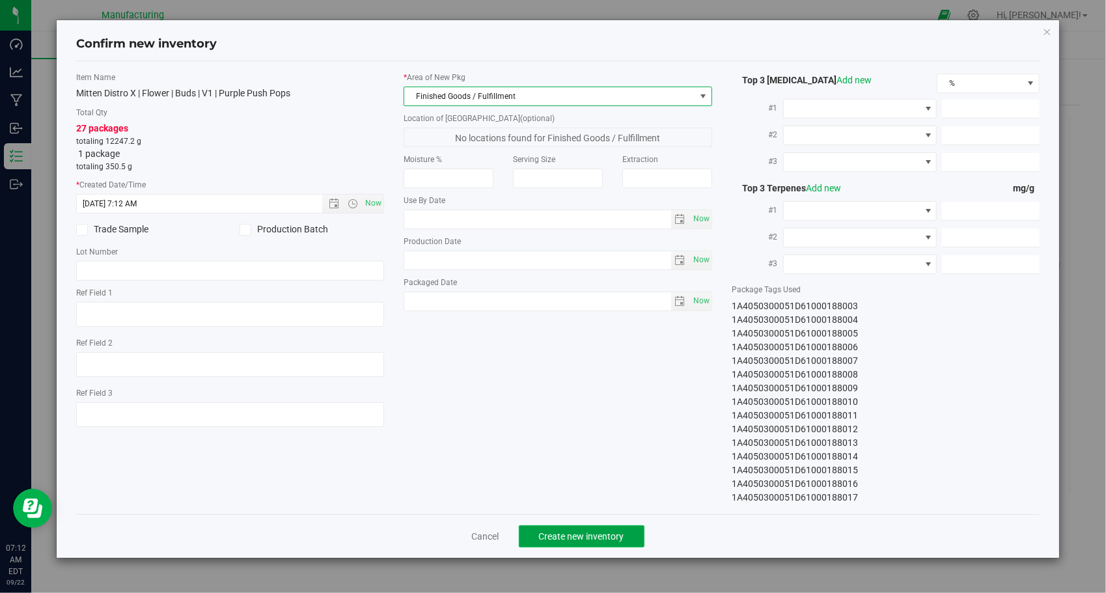
drag, startPoint x: 596, startPoint y: 539, endPoint x: 608, endPoint y: 542, distance: 12.0
click at [595, 539] on span "Create new inventory" at bounding box center [581, 536] width 85 height 10
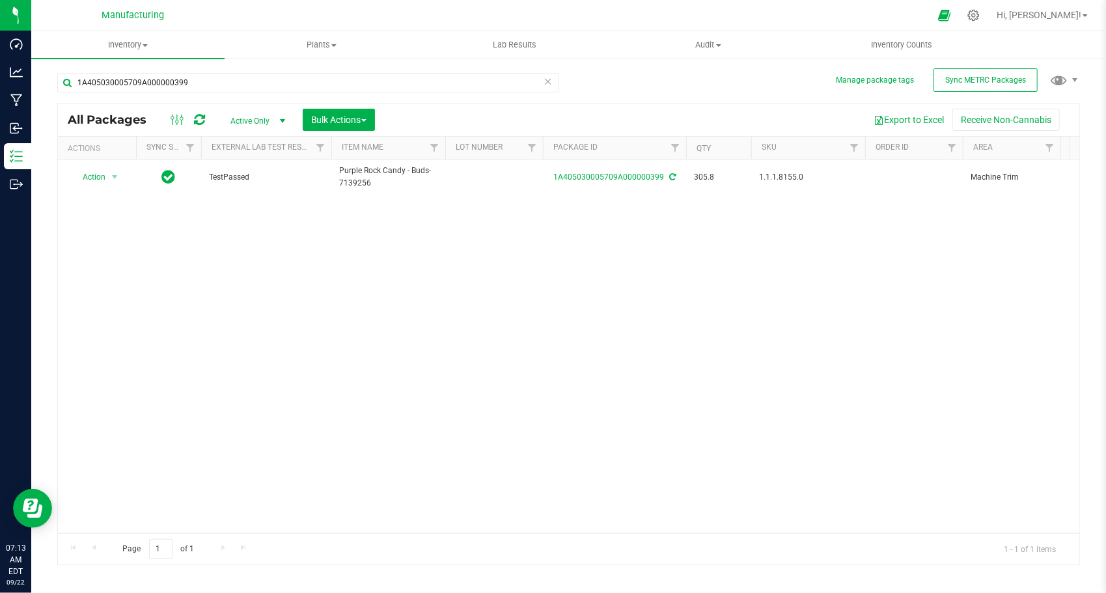
click at [550, 83] on icon at bounding box center [548, 81] width 9 height 16
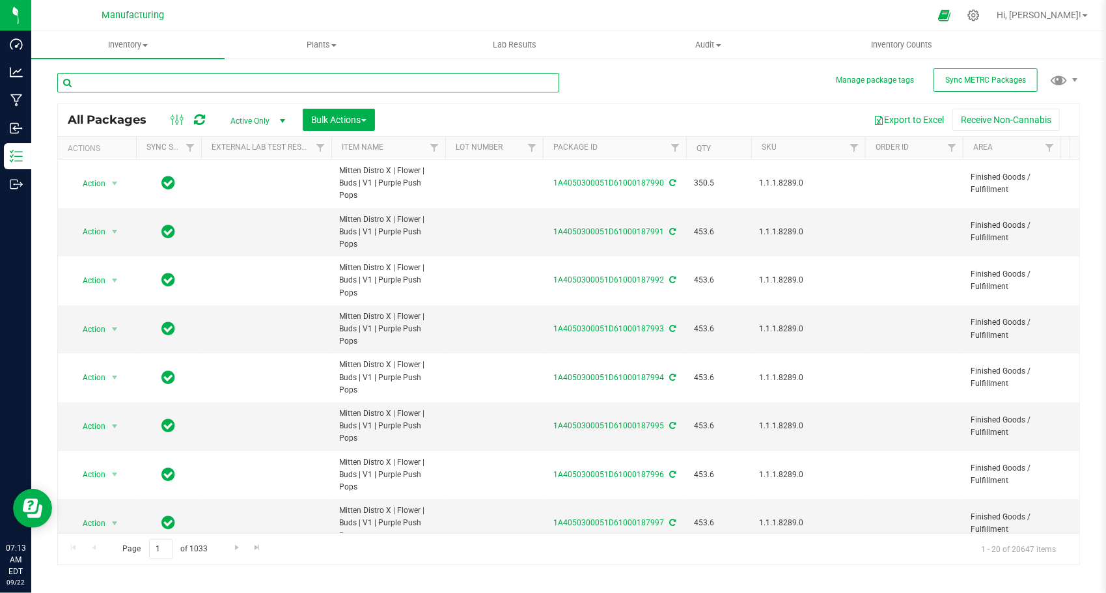
click at [259, 83] on input "text" at bounding box center [308, 83] width 502 height 20
paste input "1A4050300051D61000187955"
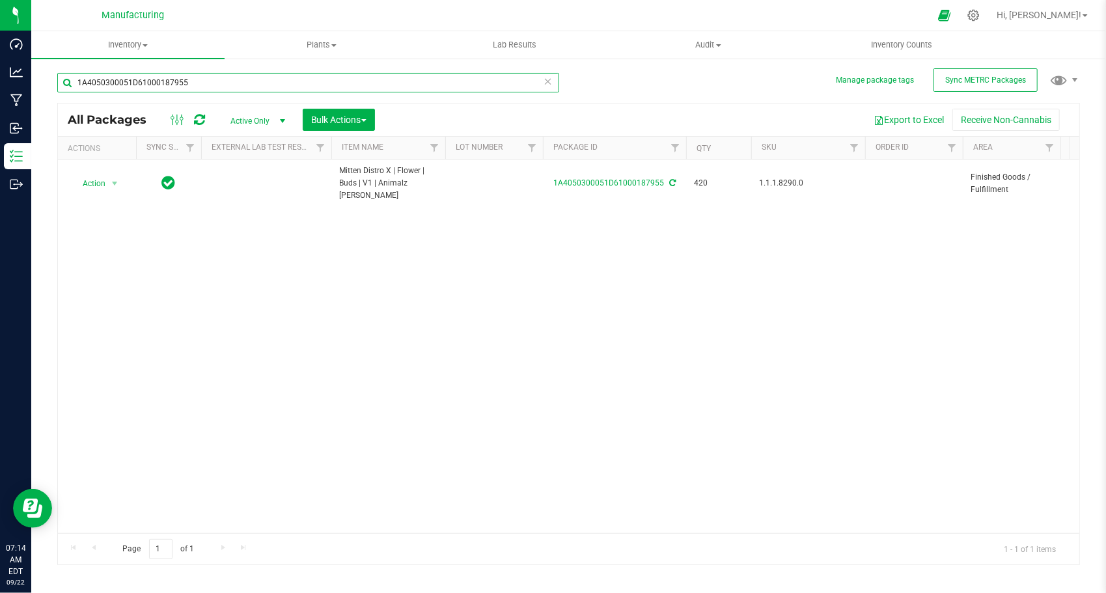
paste input "873"
type input "1A4050300051D61000187873"
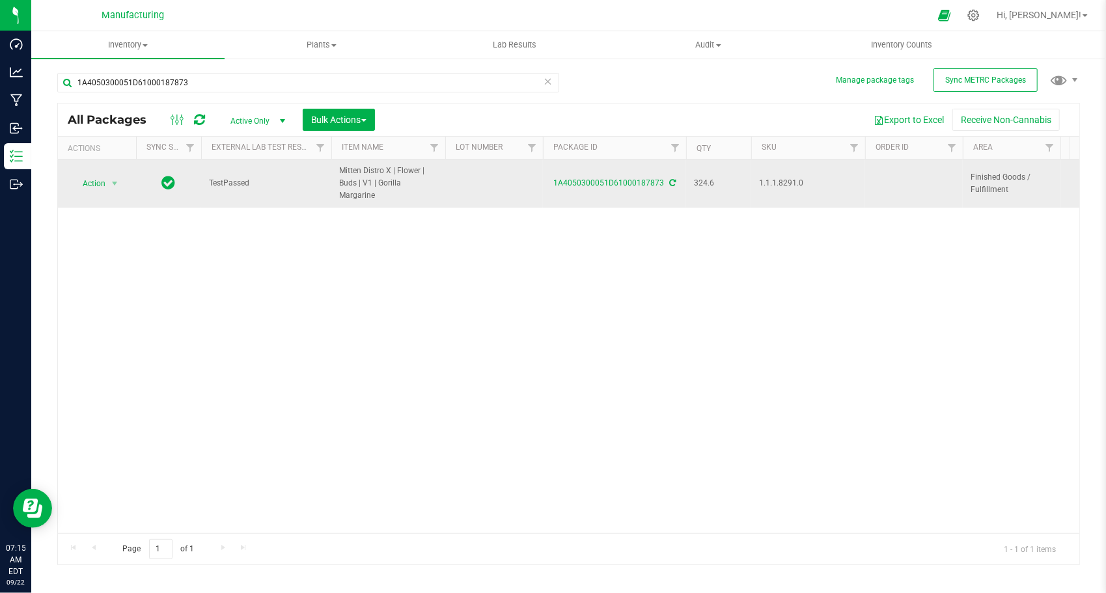
drag, startPoint x: 112, startPoint y: 189, endPoint x: 107, endPoint y: 180, distance: 10.2
click at [107, 180] on td "Action Action Adjust qty Create package Edit attributes Global inventory Locate…" at bounding box center [97, 184] width 78 height 48
click at [107, 180] on span "select" at bounding box center [115, 184] width 16 height 18
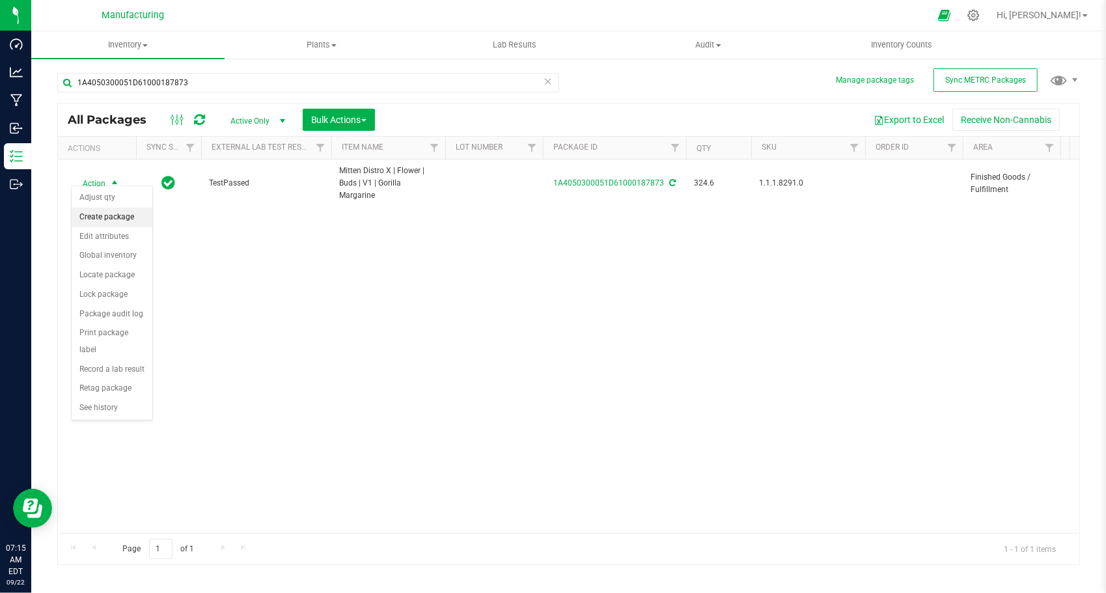
click at [107, 220] on li "Create package" at bounding box center [112, 218] width 81 height 20
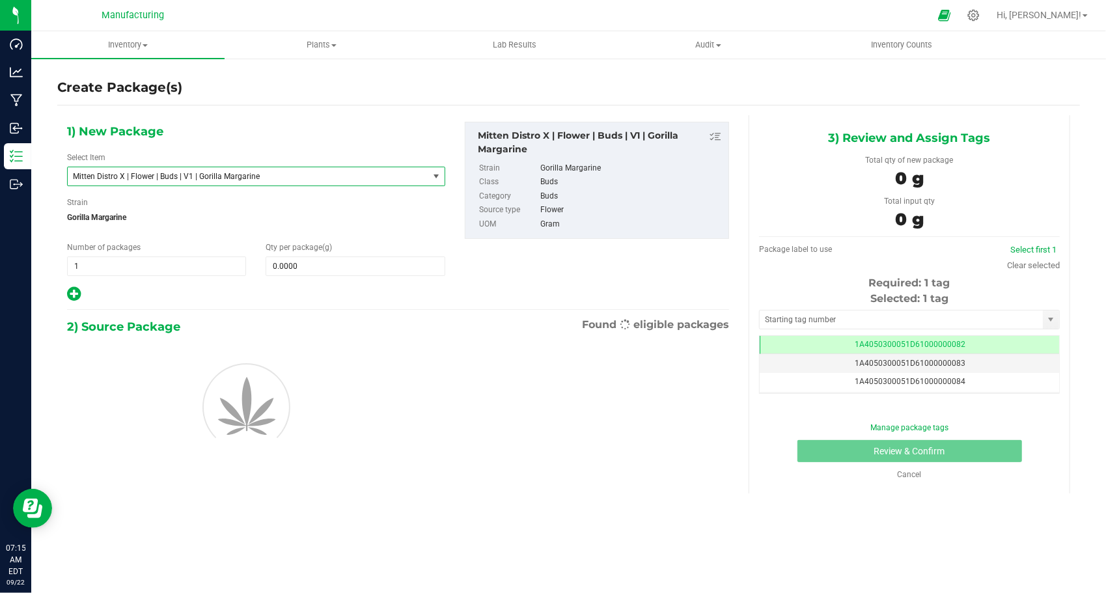
click at [207, 172] on span "Mitten Distro X | Flower | Buds | V1 | Gorilla Margarine" at bounding box center [241, 176] width 336 height 9
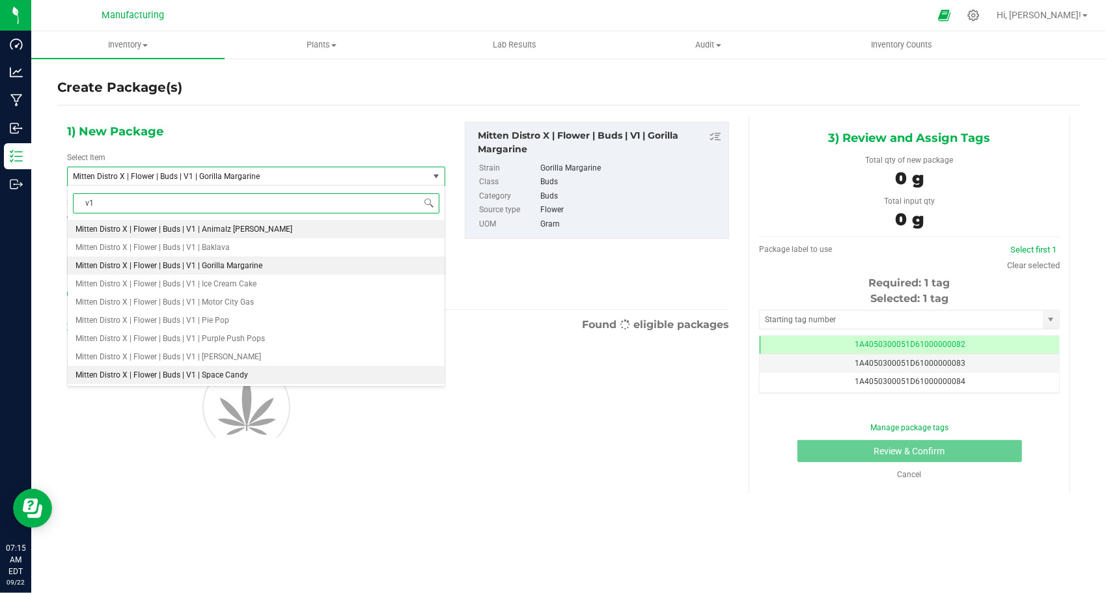
type input "v1"
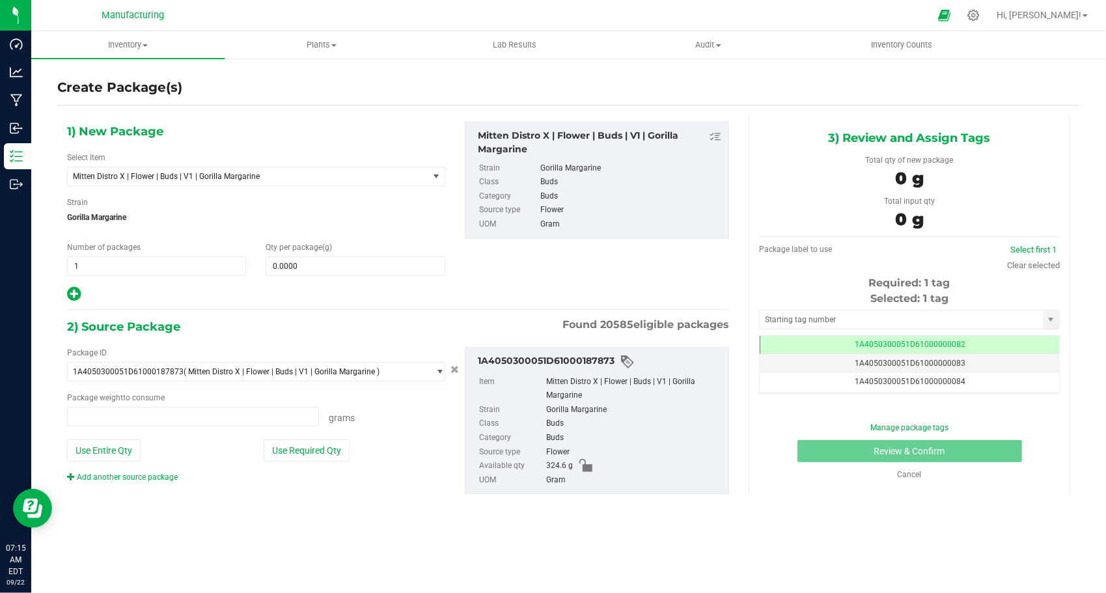
type input "0.0000 g"
click at [908, 471] on link "Cancel" at bounding box center [910, 474] width 24 height 9
